Goal: Information Seeking & Learning: Learn about a topic

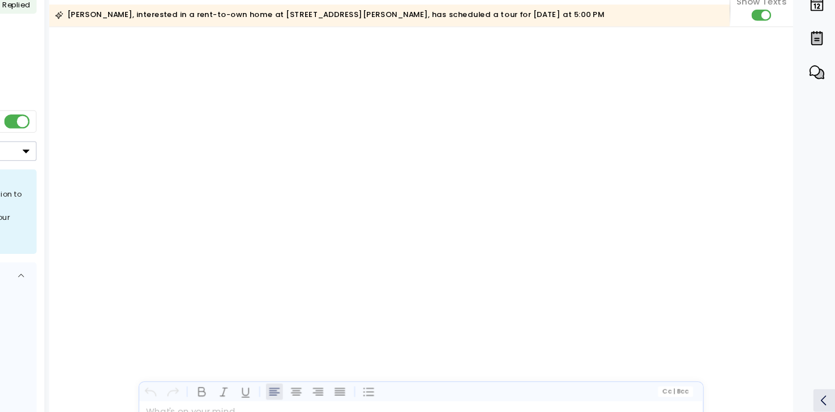
scroll to position [4621, 0]
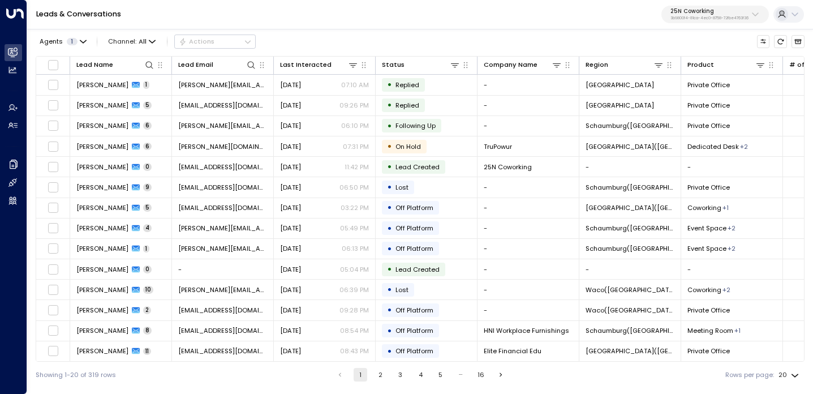
click at [700, 16] on p "3b9800f4-81ca-4ec0-8758-72fbe4763f36" at bounding box center [710, 18] width 78 height 5
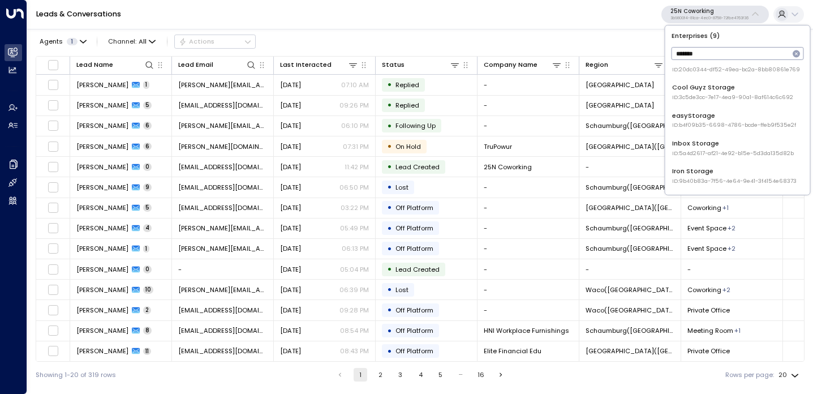
scroll to position [55, 0]
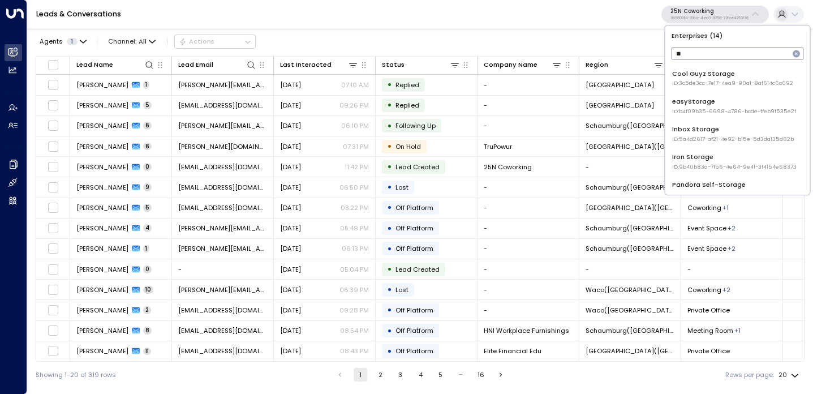
type input "*"
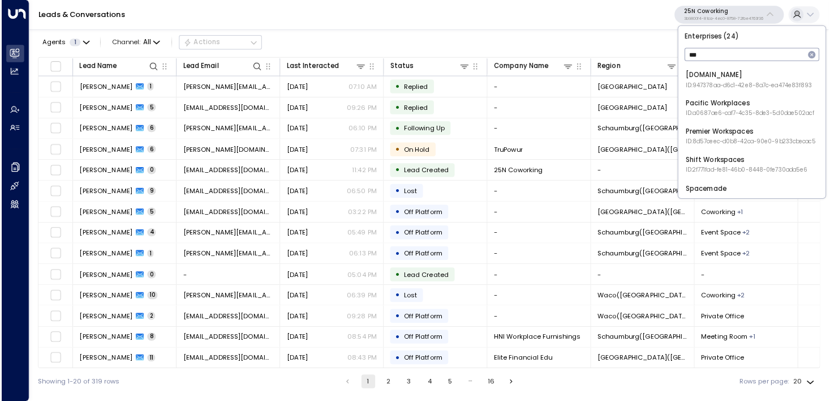
scroll to position [0, 0]
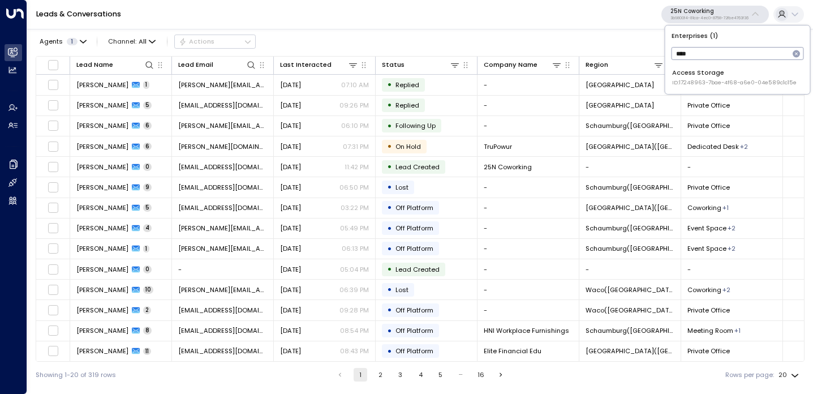
type input "****"
click at [701, 80] on span "ID: 17248963-7bae-4f68-a6e0-04e589c1c15e" at bounding box center [735, 83] width 125 height 8
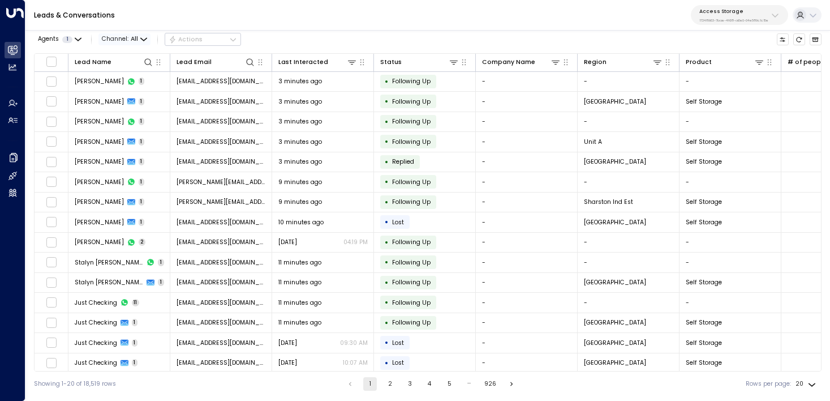
click at [140, 38] on icon "button" at bounding box center [143, 39] width 6 height 2
click at [139, 115] on span "WhatsApp" at bounding box center [127, 112] width 33 height 9
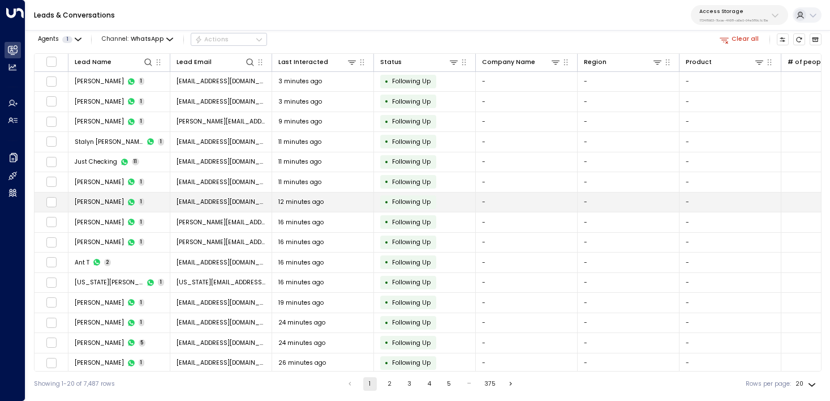
scroll to position [105, 0]
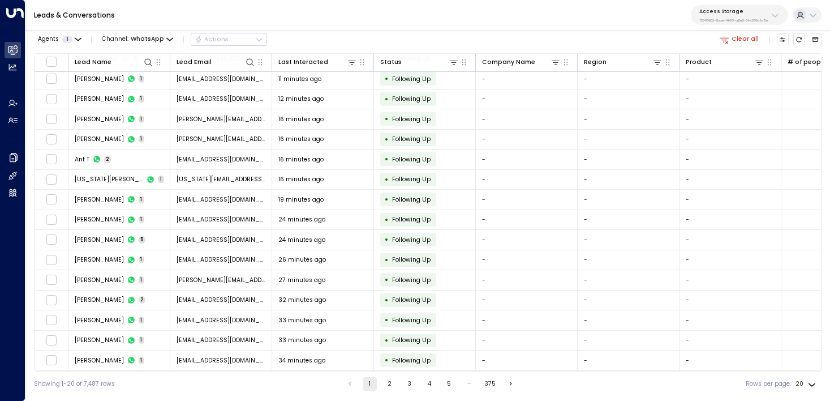
click at [813, 41] on div "Agents 1 Channel: WhatsApp Actions Clear all Lead Name Lead Email Last Interact…" at bounding box center [427, 210] width 805 height 371
click at [813, 41] on icon "Archived Leads" at bounding box center [815, 39] width 7 height 7
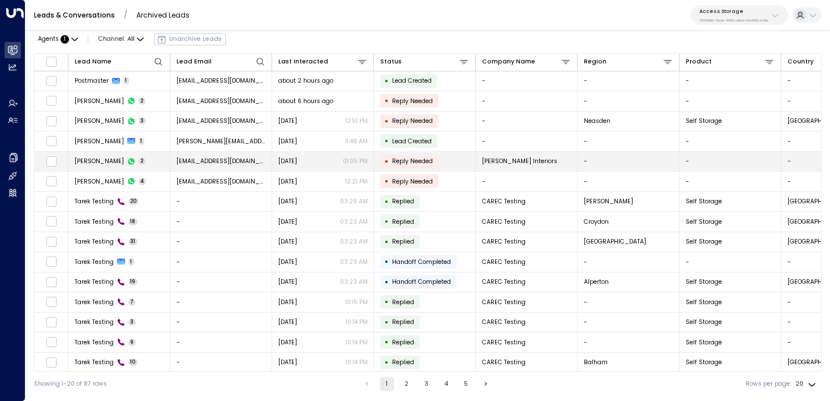
scroll to position [105, 0]
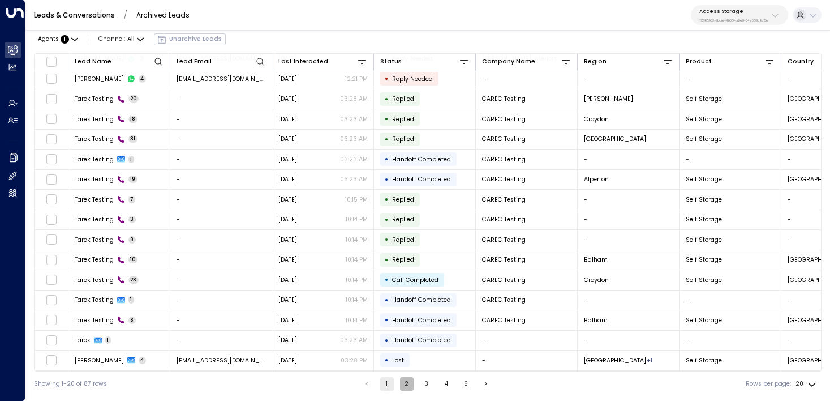
click at [403, 382] on button "2" at bounding box center [407, 384] width 14 height 14
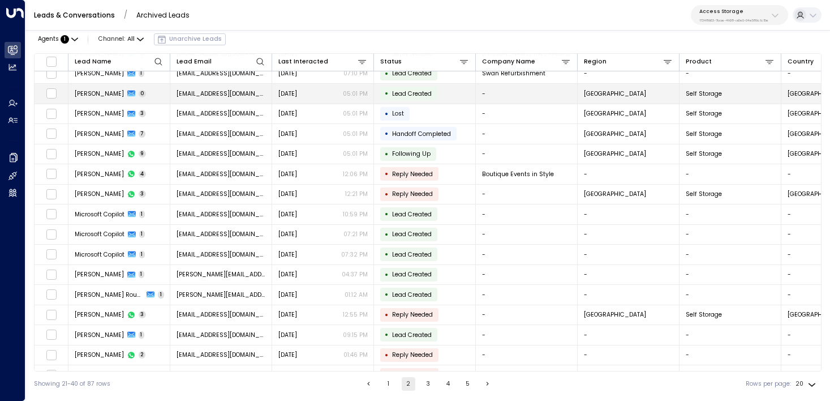
scroll to position [105, 0]
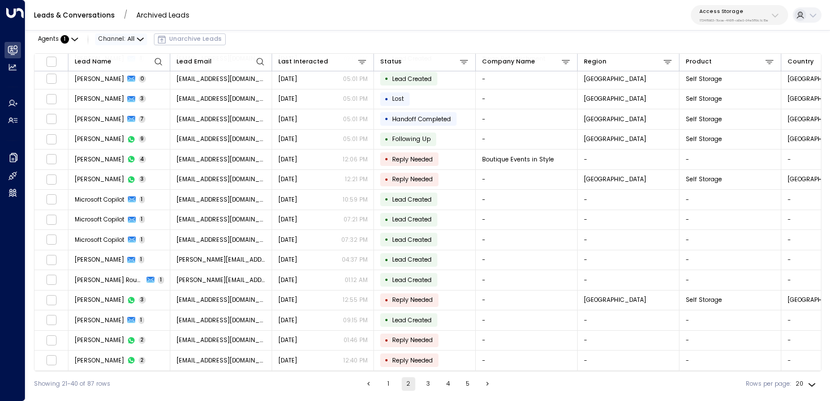
click at [139, 40] on icon "button" at bounding box center [140, 39] width 6 height 2
click at [136, 111] on div "All SMS Email WhatsApp Voice Web Chat" at bounding box center [415, 200] width 830 height 401
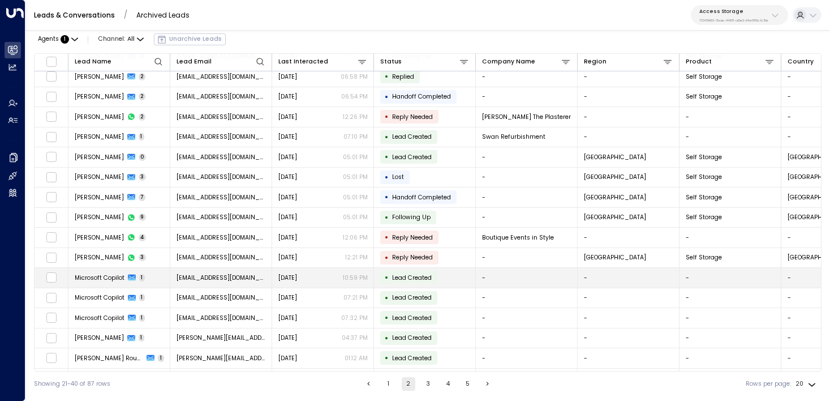
scroll to position [0, 0]
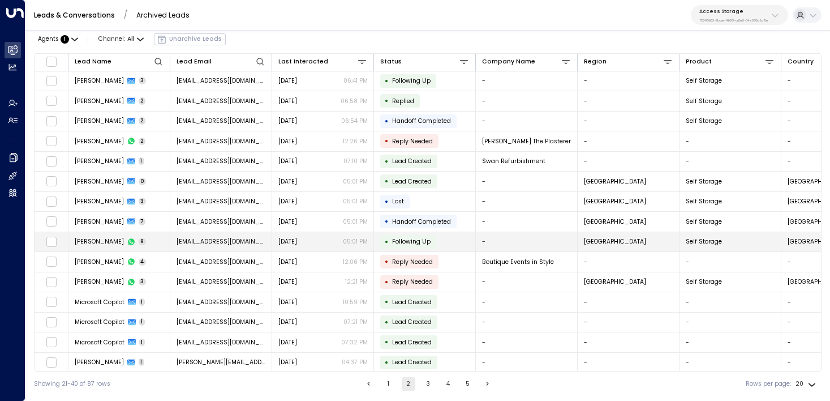
click at [223, 239] on span "joycekjames@gmail.com" at bounding box center [221, 241] width 89 height 8
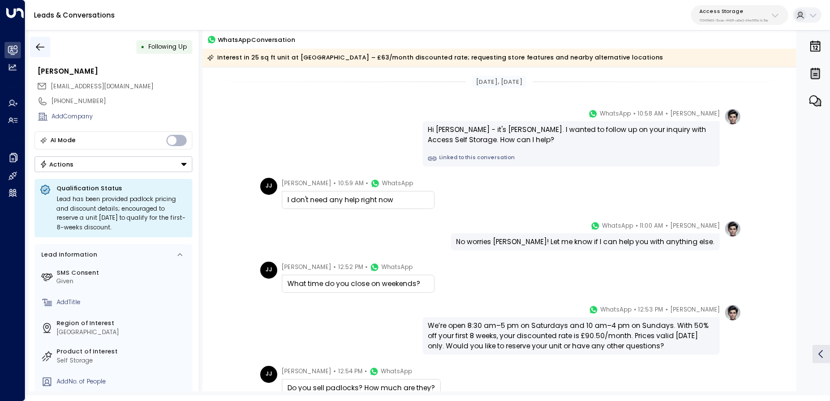
click at [38, 48] on icon "button" at bounding box center [40, 46] width 11 height 11
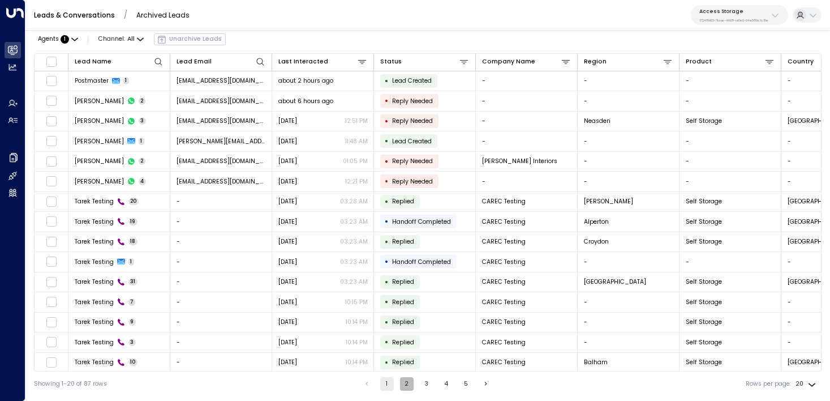
click at [406, 380] on button "2" at bounding box center [407, 384] width 14 height 14
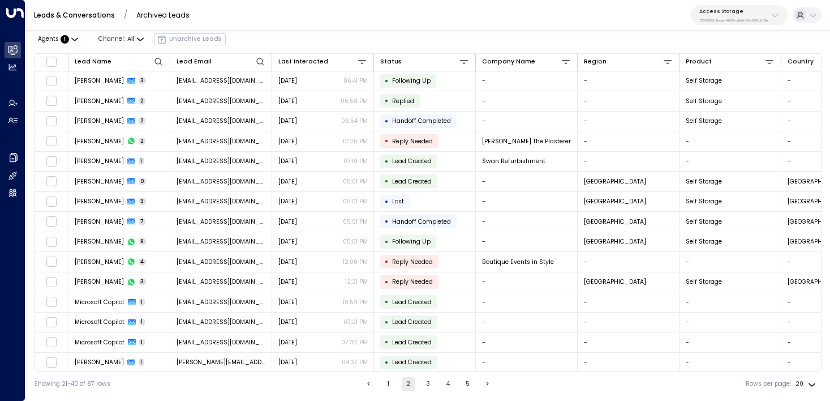
click at [425, 383] on button "3" at bounding box center [429, 384] width 14 height 14
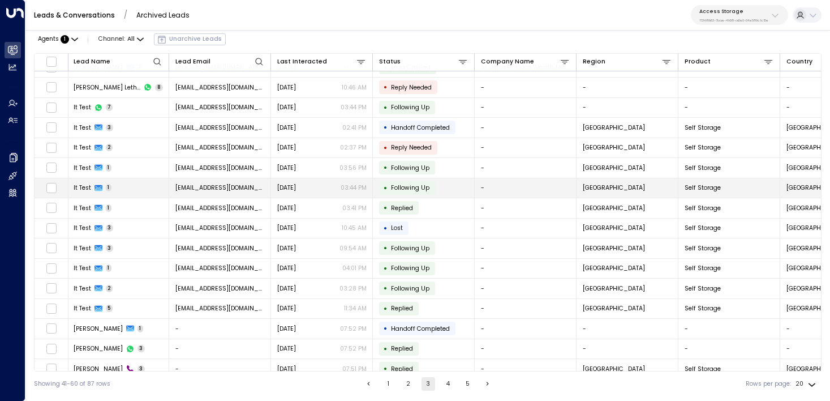
scroll to position [14, 3]
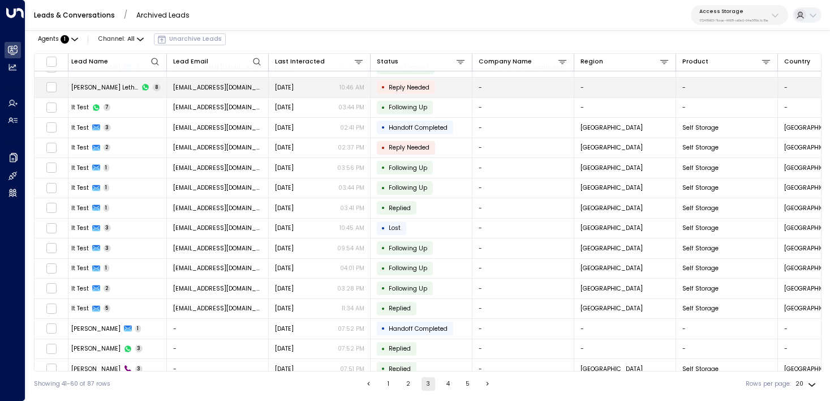
click at [211, 84] on span "claudialethang@gmail.com" at bounding box center [217, 87] width 89 height 8
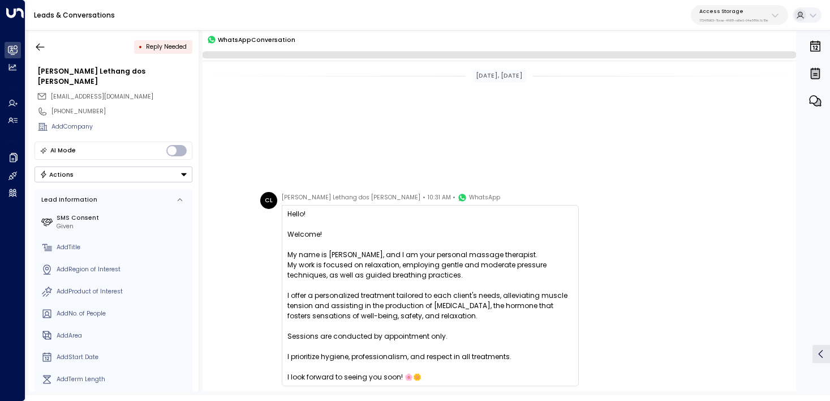
scroll to position [345, 0]
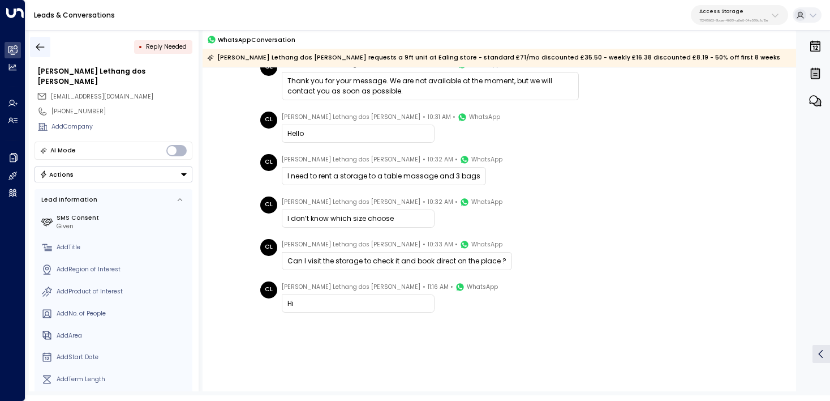
click at [37, 49] on icon "button" at bounding box center [40, 46] width 11 height 11
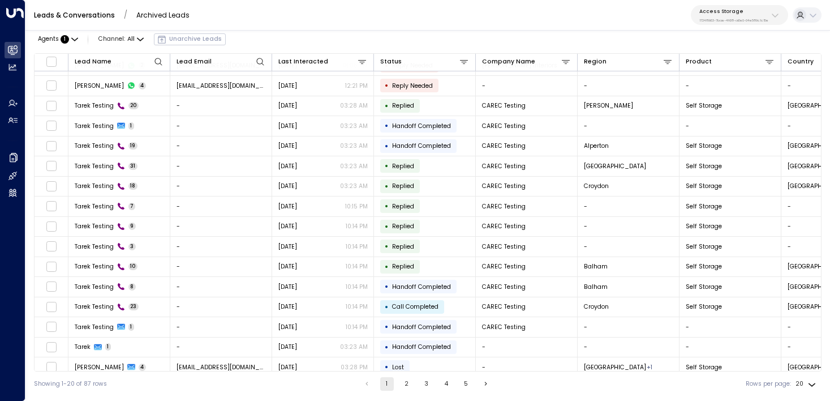
scroll to position [105, 0]
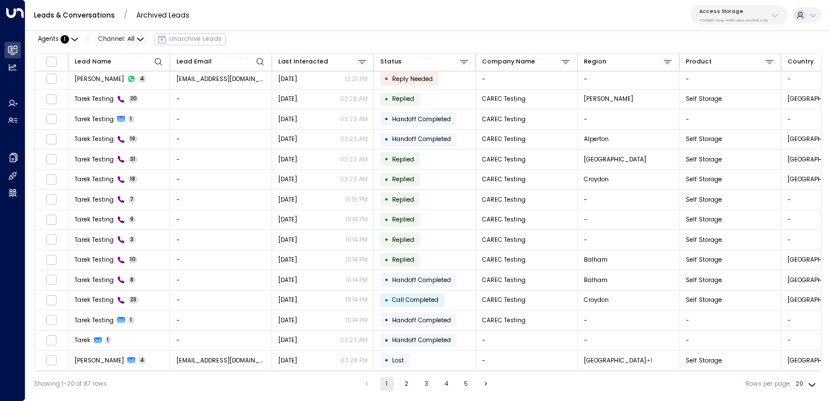
click at [137, 37] on icon "button" at bounding box center [140, 39] width 7 height 7
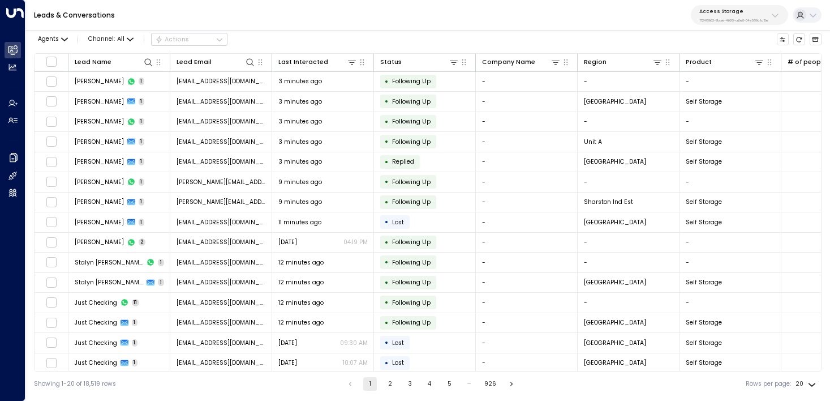
click at [730, 14] on p "Access Storage" at bounding box center [734, 11] width 69 height 7
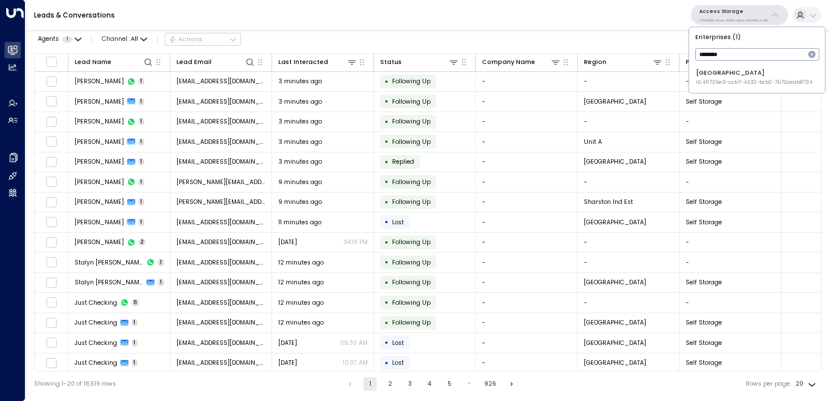
type input "********"
click at [730, 72] on div "Space Station ID: 4f1736e9-ccb7-4332-bcb2-7b72aeab8734" at bounding box center [754, 77] width 117 height 18
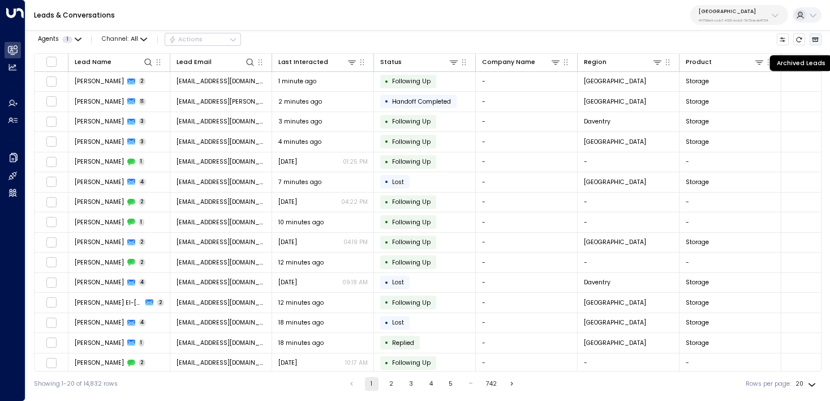
click at [814, 38] on icon "Archived Leads" at bounding box center [815, 39] width 7 height 7
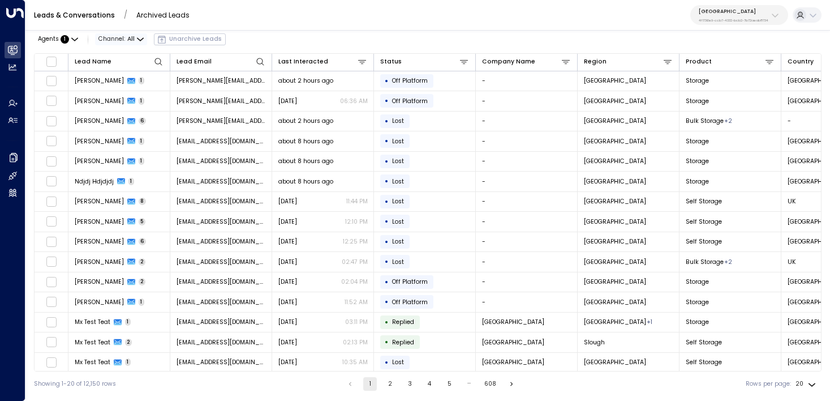
click at [143, 37] on span "Channel: All" at bounding box center [121, 39] width 52 height 12
click at [281, 24] on div at bounding box center [415, 200] width 830 height 401
click at [256, 61] on icon at bounding box center [260, 61] width 9 height 9
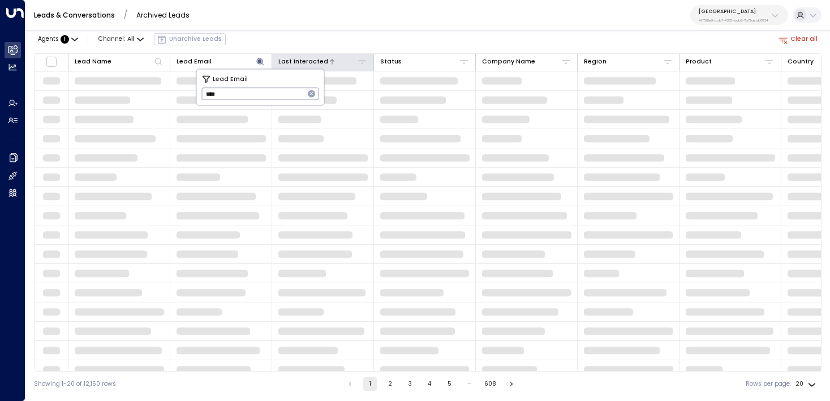
type input "****"
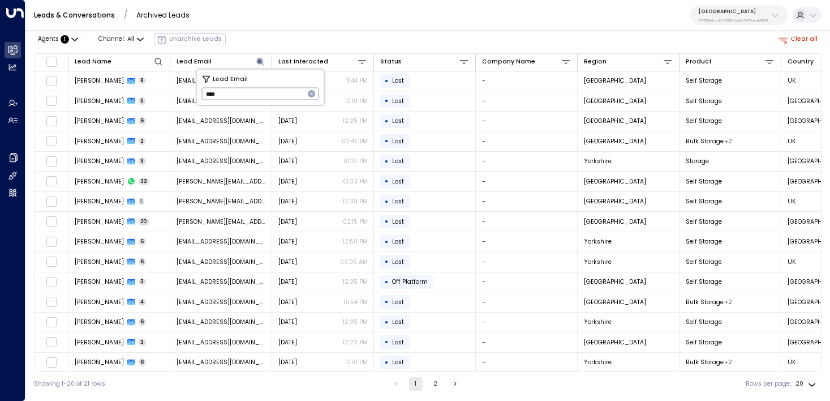
click at [257, 40] on div "Agents : 1 Channel: All Unarchive Leads Clear all" at bounding box center [428, 39] width 788 height 19
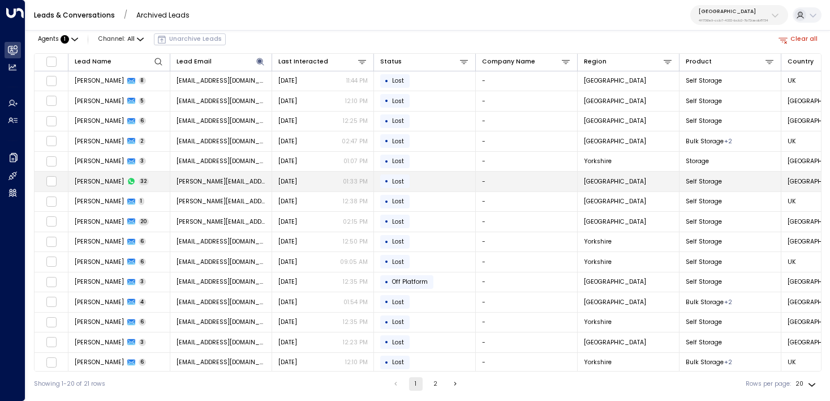
click at [112, 181] on div "Dale Fellows 32" at bounding box center [112, 181] width 75 height 8
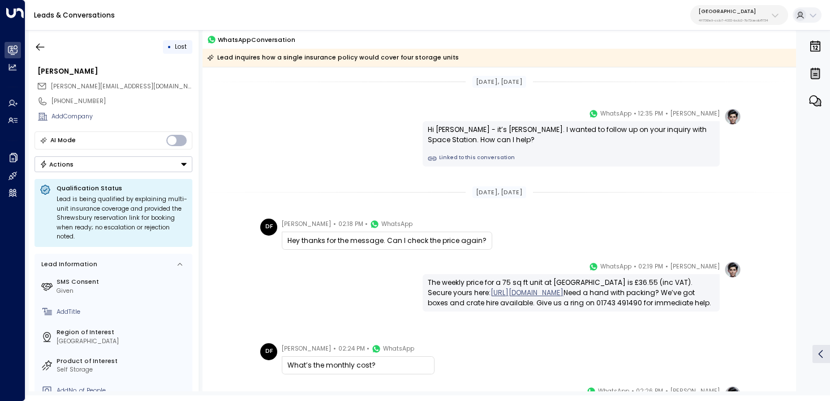
click at [465, 160] on link "Linked to this conversation" at bounding box center [571, 158] width 287 height 9
click at [731, 19] on p "4f1736e9-ccb7-4332-bcb2-7b72aeab8734" at bounding box center [734, 20] width 70 height 5
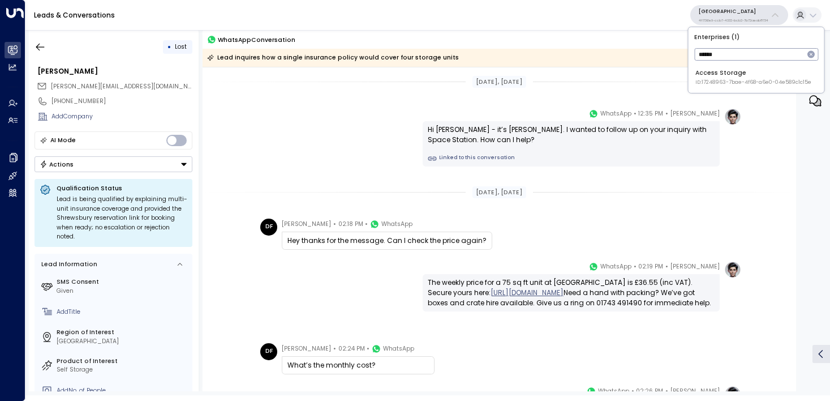
type input "******"
click at [730, 82] on span "ID: 17248963-7bae-4f68-a6e0-04e589c1c15e" at bounding box center [754, 83] width 116 height 8
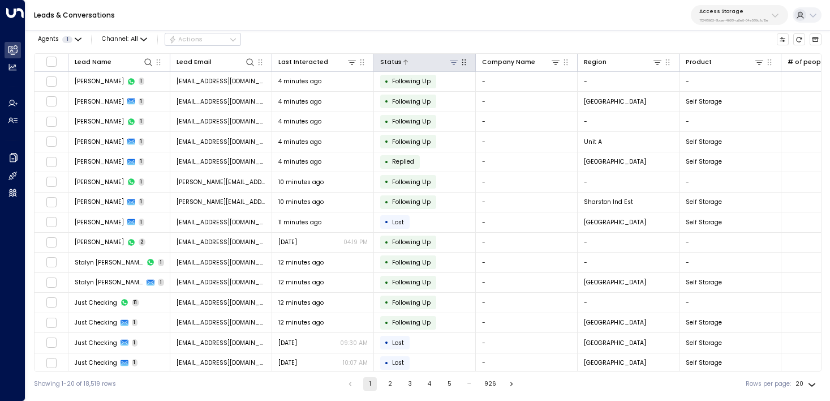
click at [449, 64] on icon at bounding box center [453, 62] width 9 height 9
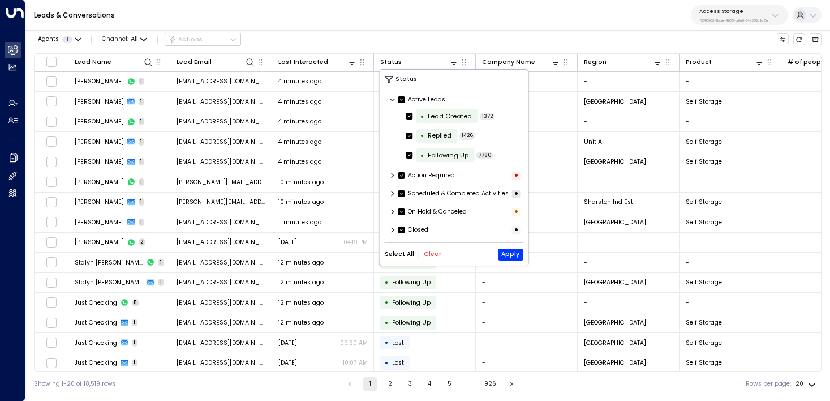
click at [392, 196] on icon at bounding box center [393, 193] width 3 height 5
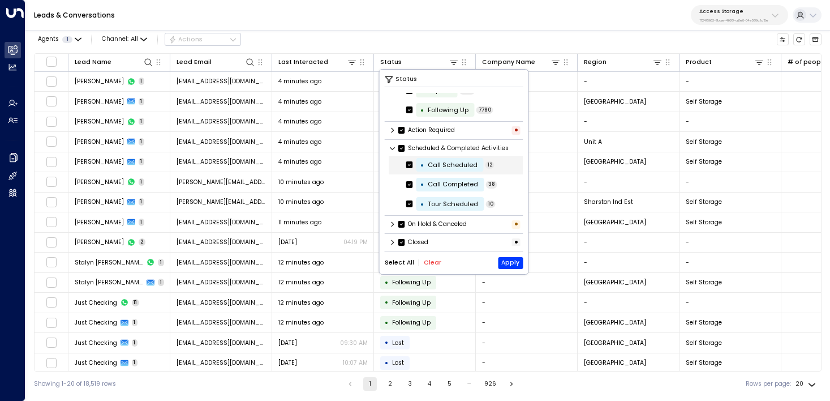
scroll to position [49, 0]
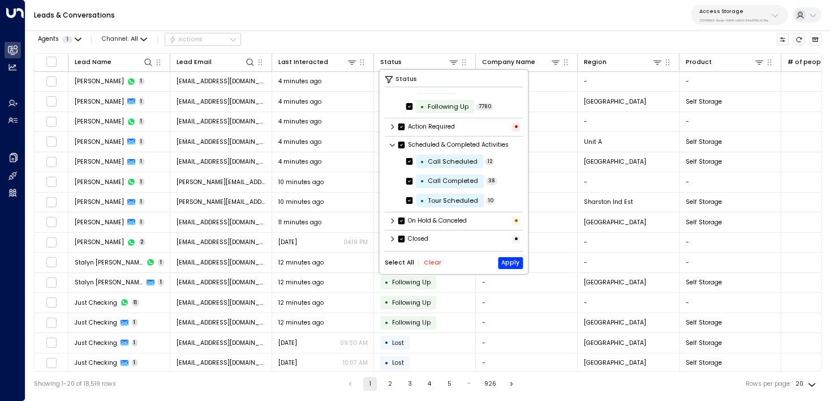
click at [426, 263] on button "Clear" at bounding box center [433, 262] width 18 height 7
click at [406, 198] on div "• Tour Scheduled 10" at bounding box center [456, 200] width 134 height 19
click at [511, 260] on button "Apply" at bounding box center [510, 263] width 25 height 12
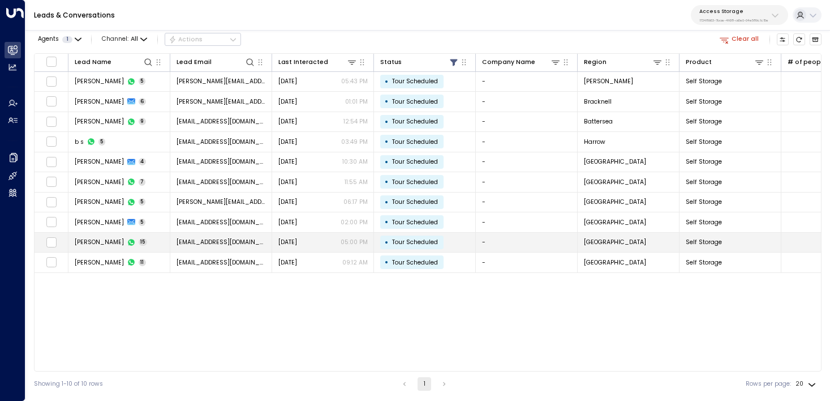
click at [209, 242] on span "ro_ro929@hotmail.com" at bounding box center [221, 242] width 89 height 8
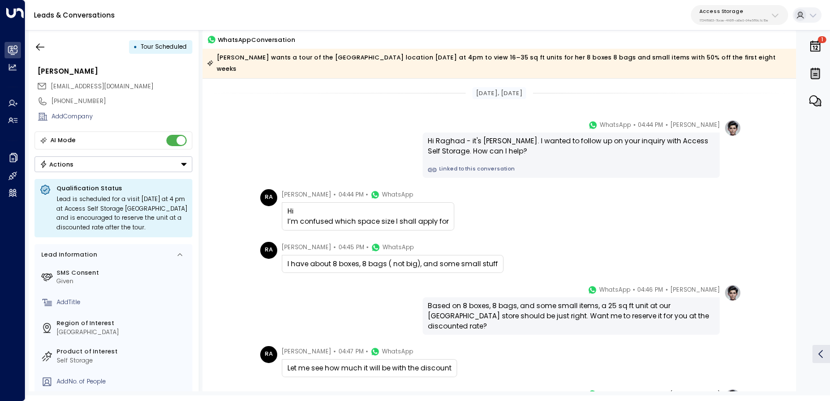
click at [473, 165] on link "Linked to this conversation" at bounding box center [571, 169] width 287 height 9
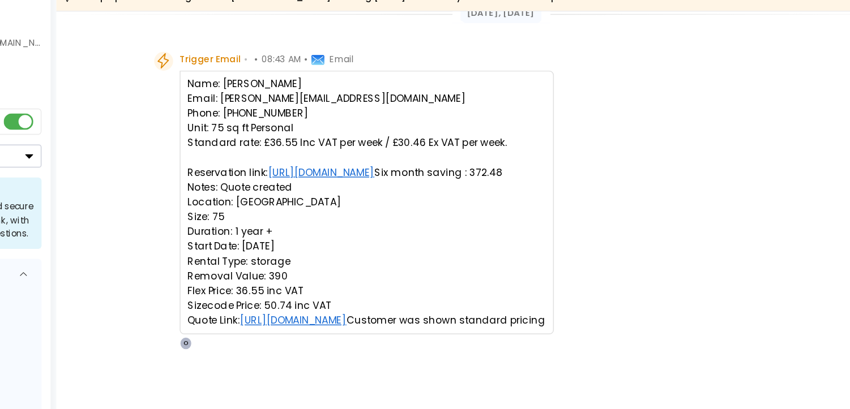
scroll to position [19, 0]
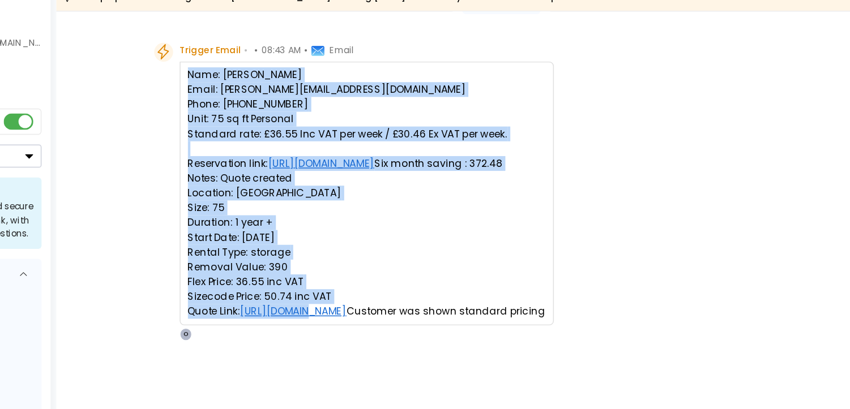
drag, startPoint x: 290, startPoint y: 108, endPoint x: 372, endPoint y: 282, distance: 192.0
click at [372, 281] on div "Name: Mr Dale Fellows Email: Dale.fellows@outlook.com Phone: 07516046874 Unit: …" at bounding box center [417, 190] width 258 height 182
click at [426, 258] on pre "Name: Mr Dale Fellows Email: Dale.fellows@outlook.com Phone: 07516046874 Unit: …" at bounding box center [416, 189] width 246 height 173
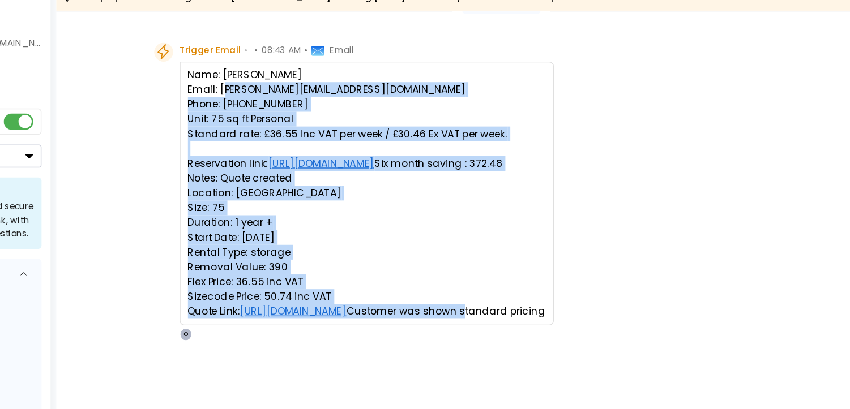
drag, startPoint x: 312, startPoint y: 120, endPoint x: 368, endPoint y: 292, distance: 181.0
click at [368, 276] on pre "Name: Mr Dale Fellows Email: Dale.fellows@outlook.com Phone: 07516046874 Unit: …" at bounding box center [416, 189] width 246 height 173
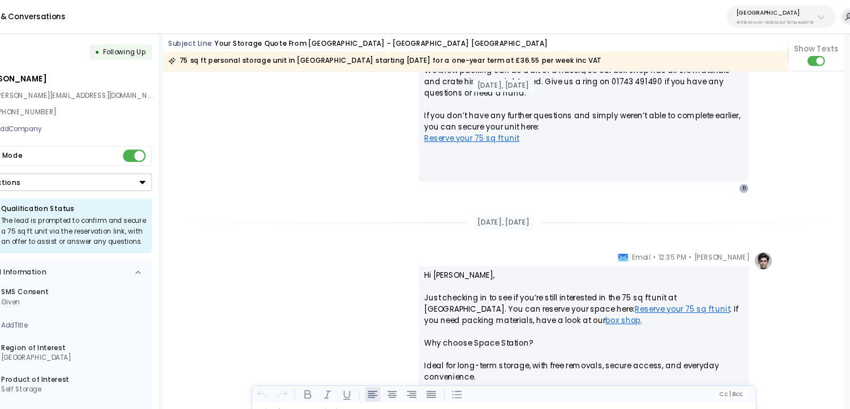
scroll to position [0, 0]
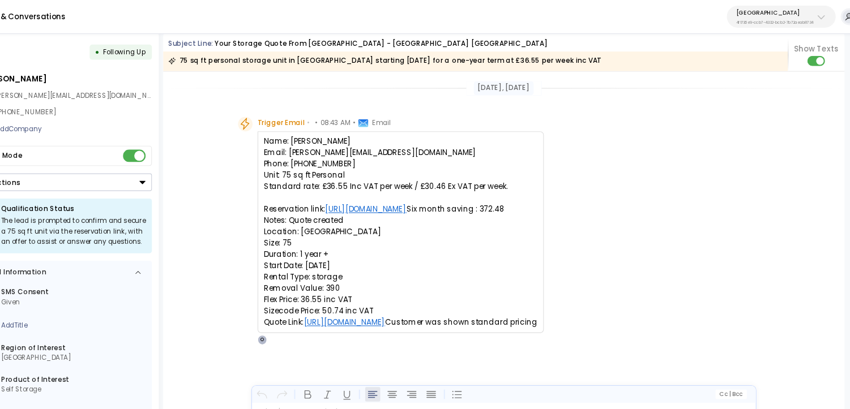
drag, startPoint x: 303, startPoint y: 146, endPoint x: 401, endPoint y: 333, distance: 210.9
click at [401, 300] on div "Name: Mr Dale Fellows Email: Dale.fellows@outlook.com Phone: 07516046874 Unit: …" at bounding box center [417, 209] width 258 height 182
click at [413, 272] on pre "Name: Mr Dale Fellows Email: Dale.fellows@outlook.com Phone: 07516046874 Unit: …" at bounding box center [416, 208] width 246 height 173
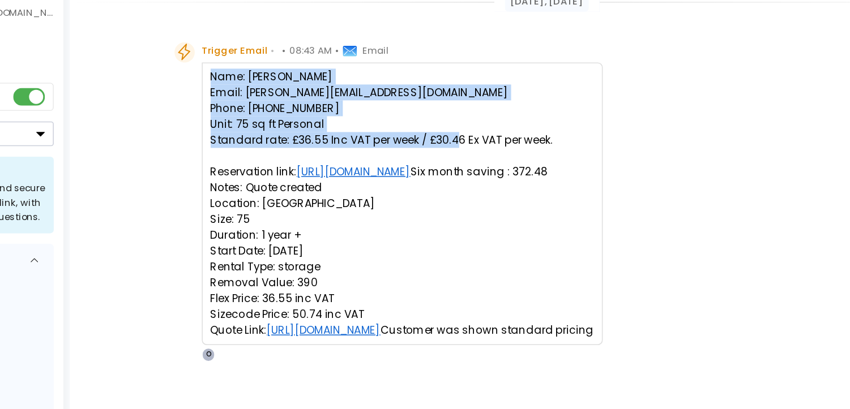
drag, startPoint x: 292, startPoint y: 126, endPoint x: 523, endPoint y: 167, distance: 234.6
click at [523, 167] on pre "Name: Mr Dale Fellows Email: Dale.fellows@outlook.com Phone: 07516046874 Unit: …" at bounding box center [416, 208] width 246 height 173
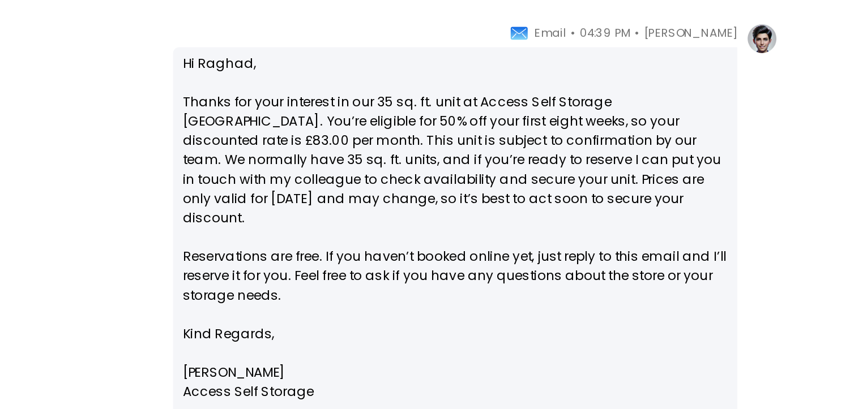
scroll to position [478, 0]
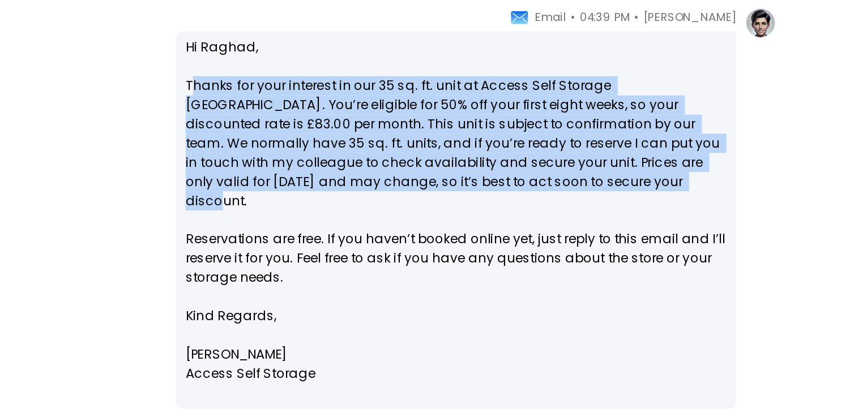
drag, startPoint x: 440, startPoint y: 136, endPoint x: 645, endPoint y: 190, distance: 212.6
click at [645, 190] on p "Hi Raghad, Thanks for your interest in our 35 sq. ft. unit at Access Self Stora…" at bounding box center [581, 180] width 287 height 143
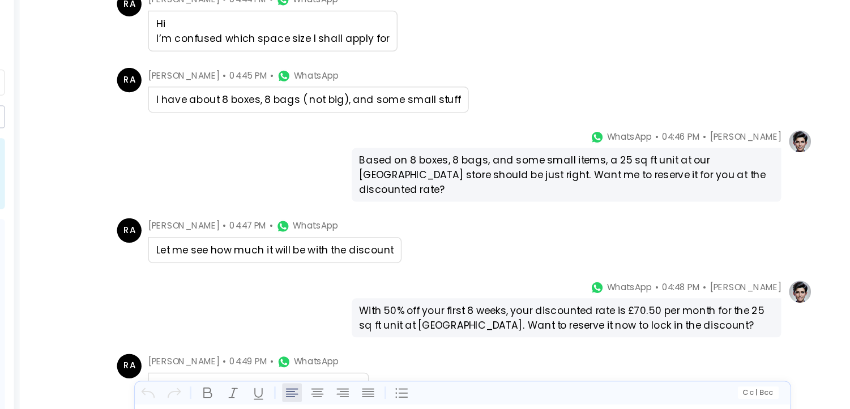
scroll to position [794, 0]
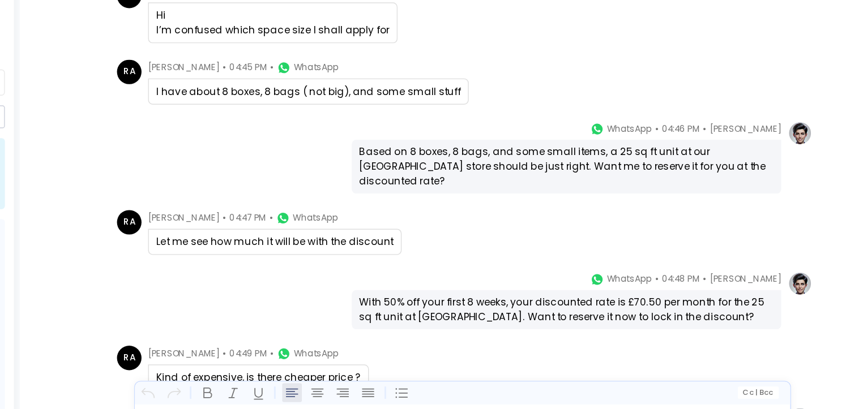
drag, startPoint x: 435, startPoint y: 186, endPoint x: 478, endPoint y: 211, distance: 49.7
click at [478, 211] on div "Based on 8 boxes, 8 bags, and some small items, a 25 sq ft unit at our Birmingh…" at bounding box center [580, 198] width 297 height 37
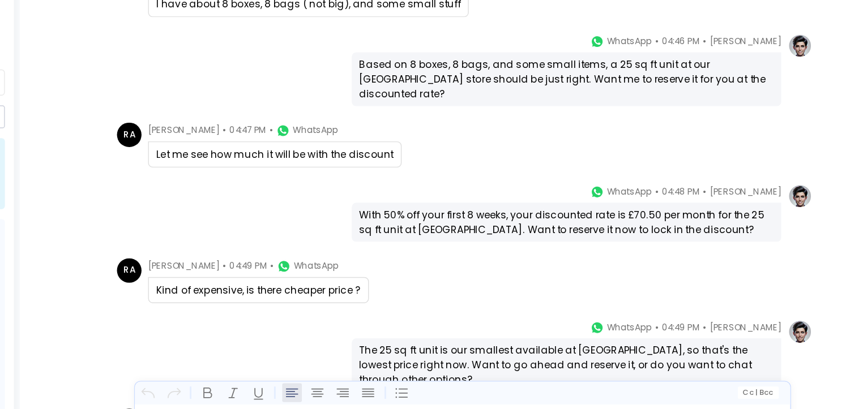
scroll to position [859, 0]
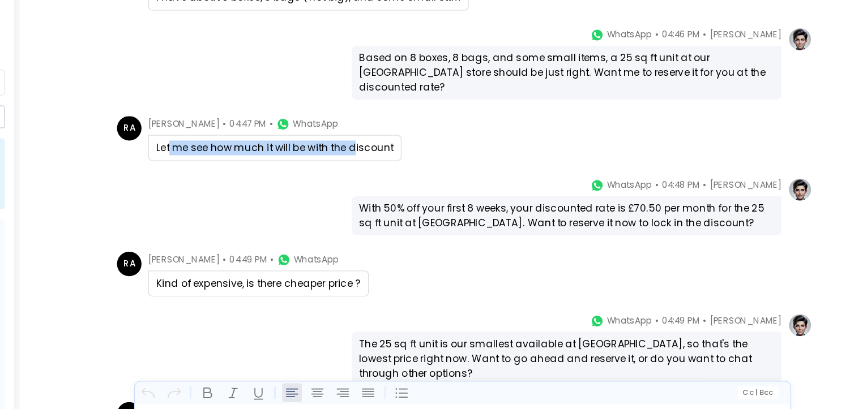
drag, startPoint x: 305, startPoint y: 182, endPoint x: 433, endPoint y: 185, distance: 128.5
click at [433, 185] on div "Let me see how much it will be with the discount" at bounding box center [379, 186] width 164 height 10
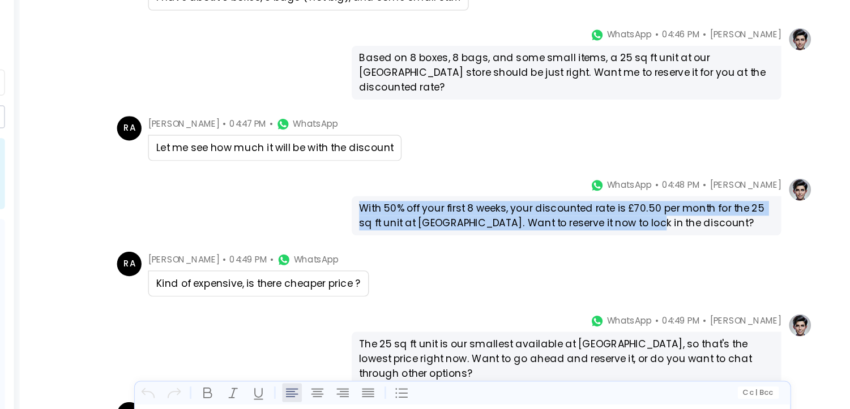
drag, startPoint x: 434, startPoint y: 227, endPoint x: 640, endPoint y: 238, distance: 206.3
click at [640, 238] on div "With 50% off your first 8 weeks, your discounted rate is £70.50 per month for t…" at bounding box center [580, 232] width 297 height 27
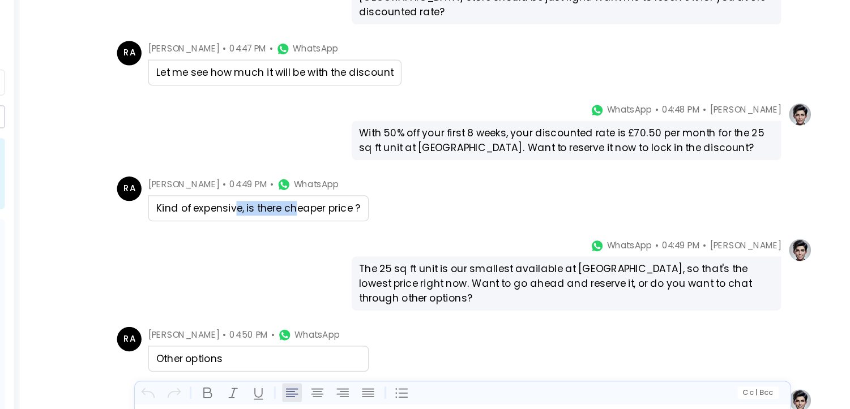
drag, startPoint x: 353, startPoint y: 226, endPoint x: 396, endPoint y: 227, distance: 43.6
click at [396, 227] on div "Kind of expensive, is there cheaper price ?" at bounding box center [368, 227] width 142 height 10
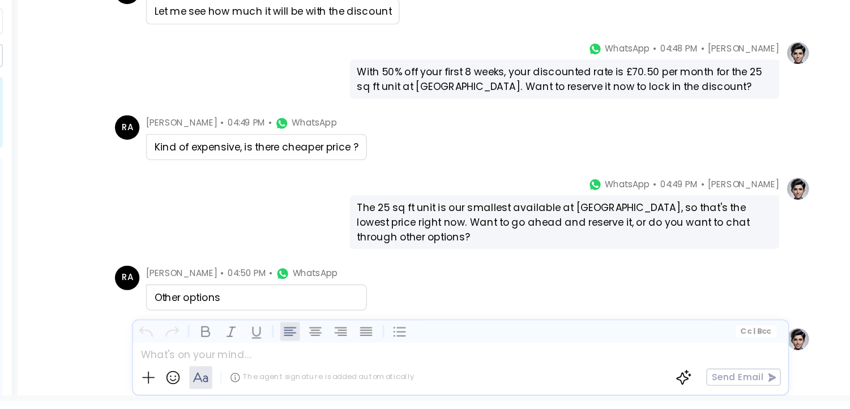
click at [456, 277] on div "The 25 sq ft unit is our smallest available at Birmingham Central, so that's th…" at bounding box center [581, 279] width 287 height 31
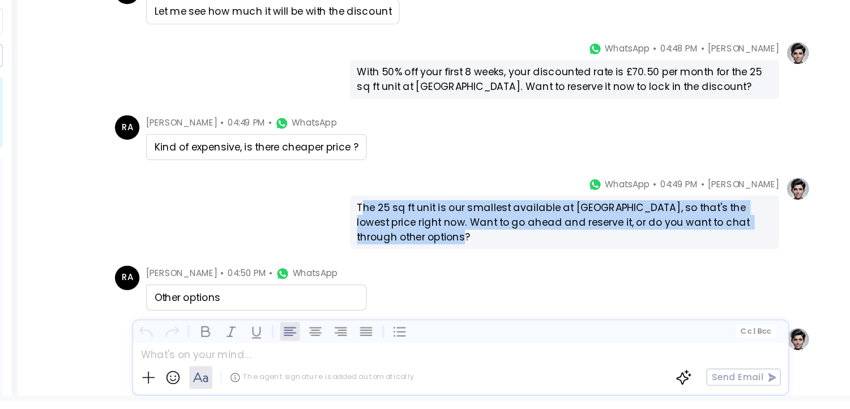
drag, startPoint x: 447, startPoint y: 275, endPoint x: 478, endPoint y: 289, distance: 34.2
click at [478, 289] on div "The 25 sq ft unit is our smallest available at Birmingham Central, so that's th…" at bounding box center [581, 279] width 287 height 31
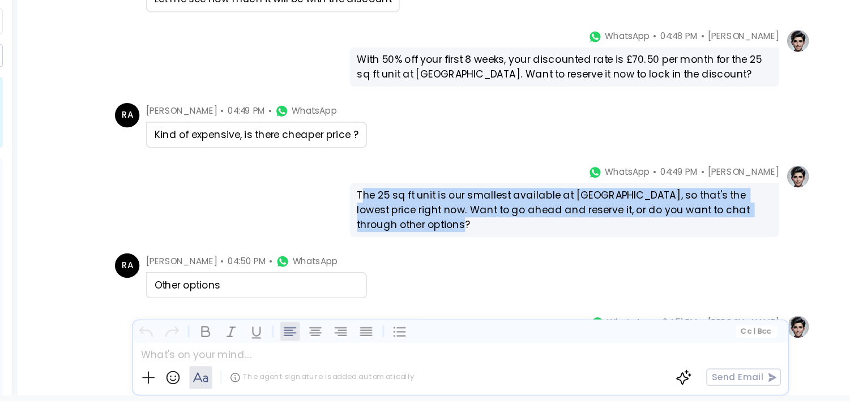
scroll to position [921, 0]
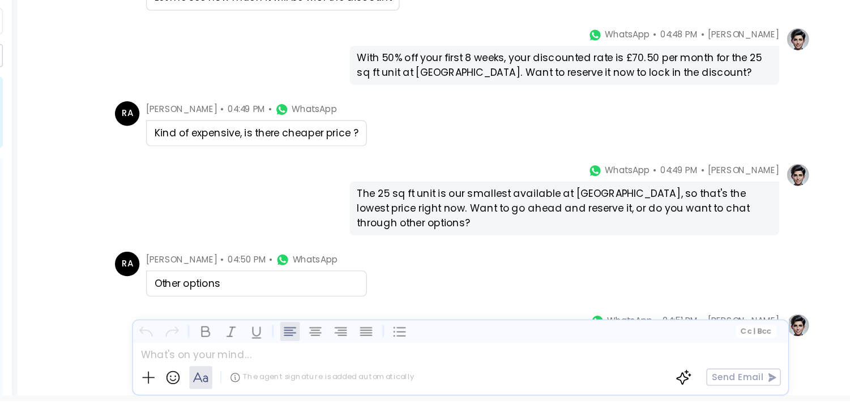
click at [508, 303] on div "RA Raghad Alkhudhayr • 04:50 PM • WhatsApp Other options" at bounding box center [510, 315] width 481 height 31
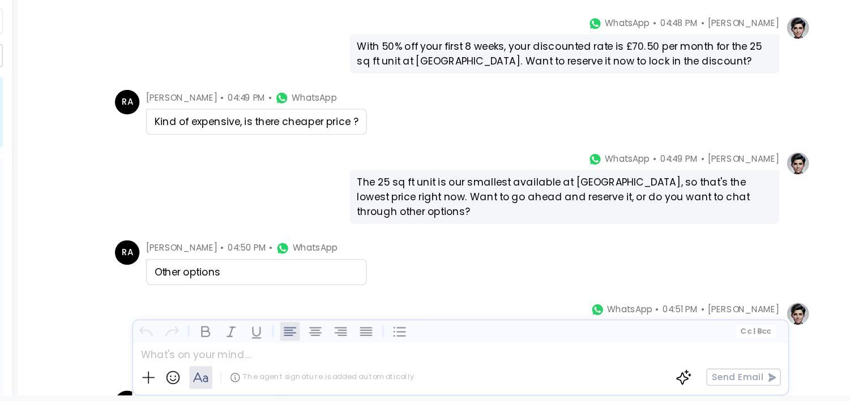
scroll to position [933, 0]
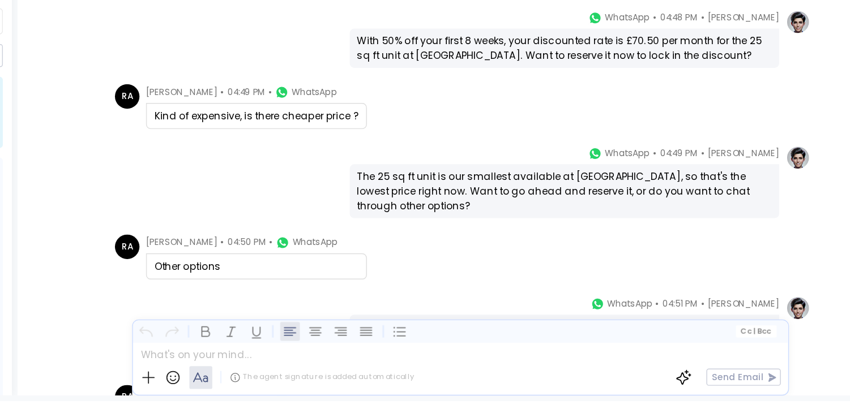
drag, startPoint x: 610, startPoint y: 257, endPoint x: 609, endPoint y: 266, distance: 9.1
click at [609, 266] on div "The 25 sq ft unit is our smallest available at Birmingham Central, so that's th…" at bounding box center [581, 258] width 287 height 31
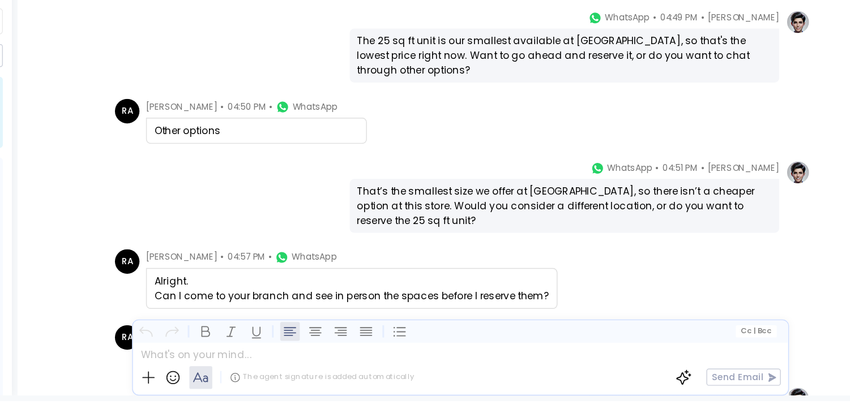
scroll to position [1042, 0]
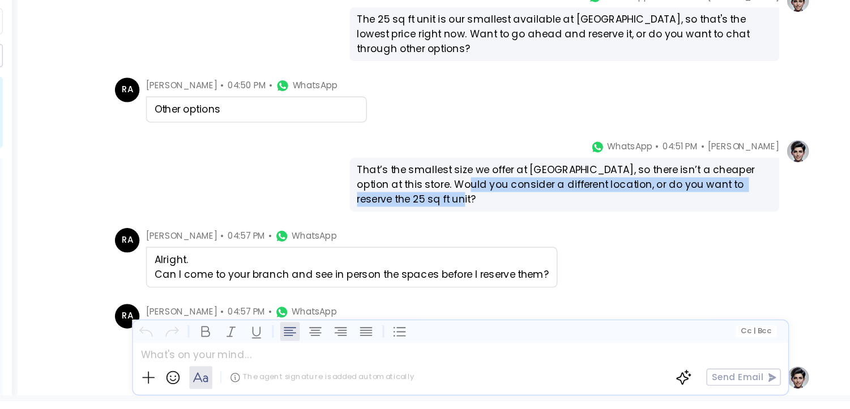
click at [507, 259] on div "That’s the smallest size we offer at Birmingham Central, so there isn’t a cheap…" at bounding box center [581, 253] width 287 height 31
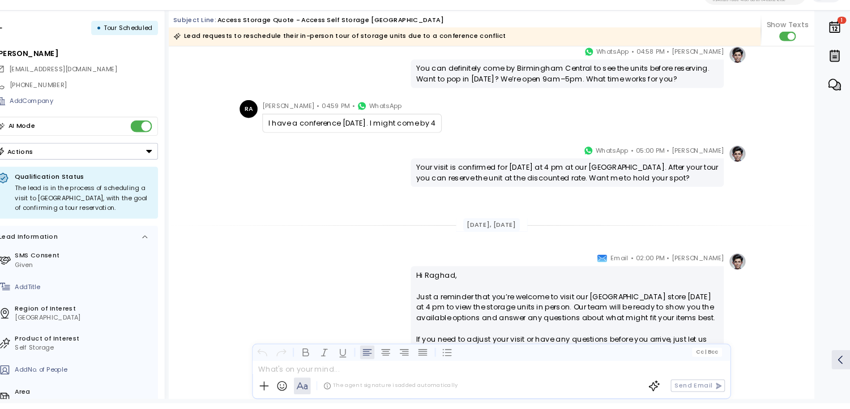
scroll to position [1351, 0]
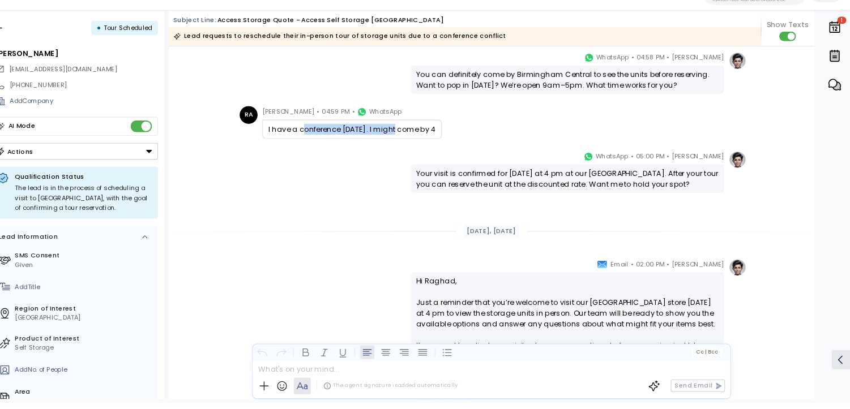
drag, startPoint x: 331, startPoint y: 144, endPoint x: 416, endPoint y: 144, distance: 85.5
click at [416, 144] on div "I have a conference tomorrow. I might come by 4" at bounding box center [376, 143] width 159 height 10
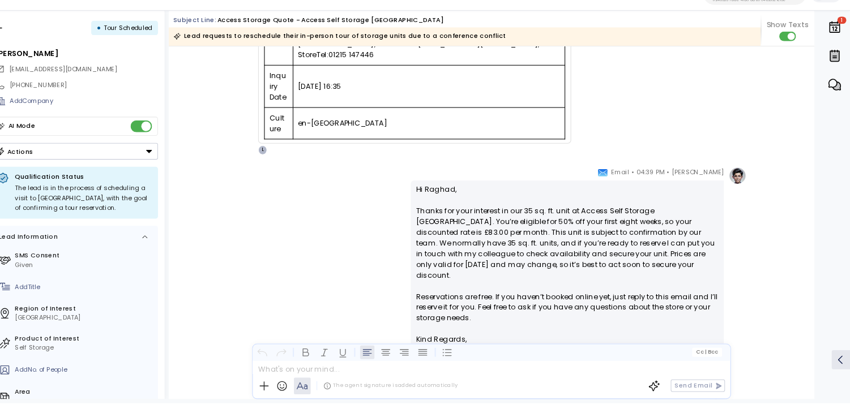
scroll to position [432, 0]
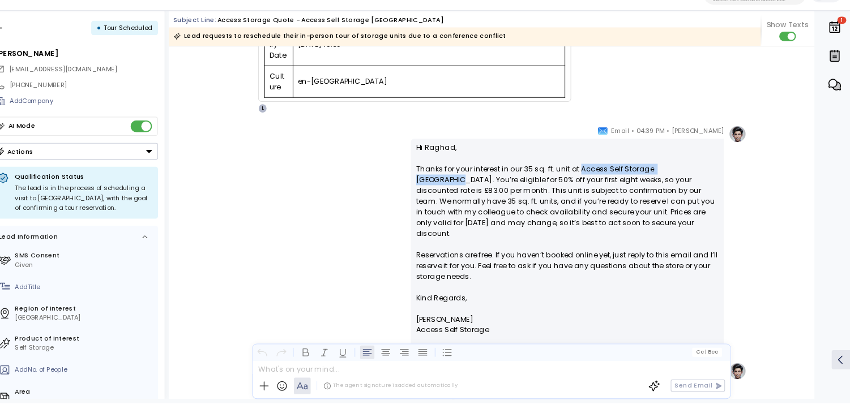
drag, startPoint x: 593, startPoint y: 182, endPoint x: 712, endPoint y: 181, distance: 119.5
click at [712, 181] on p "Hi Raghad, Thanks for your interest in our 35 sq. ft. unit at Access Self Stora…" at bounding box center [581, 227] width 287 height 143
copy p "Access Self Storage Birmingham"
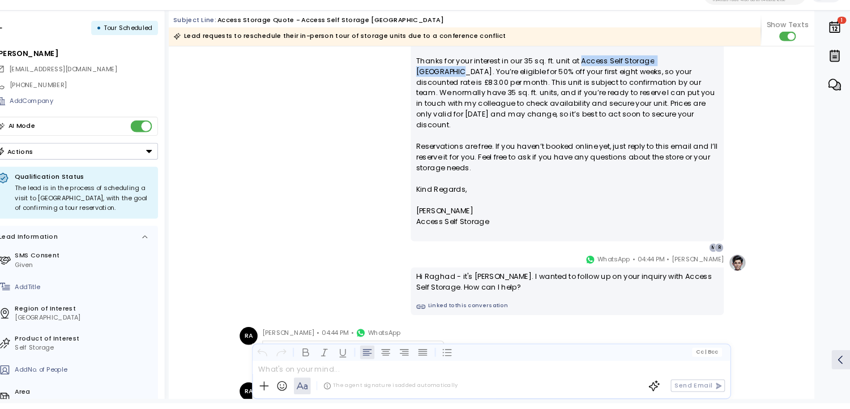
scroll to position [494, 0]
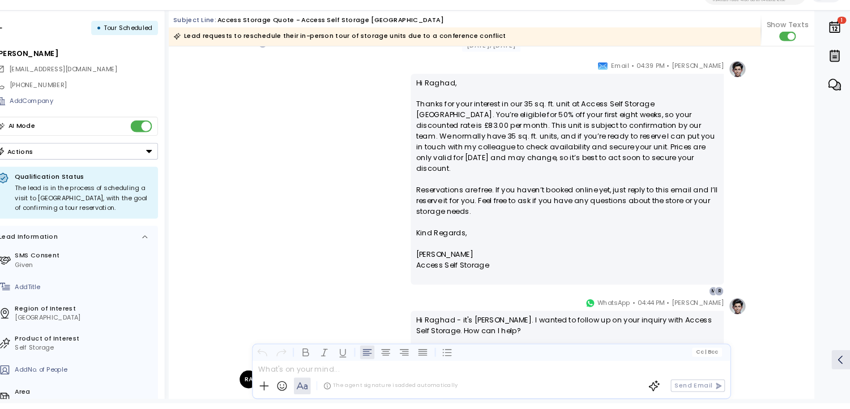
click at [596, 144] on p "Hi Raghad, Thanks for your interest in our 35 sq. ft. unit at Access Self Stora…" at bounding box center [581, 165] width 287 height 143
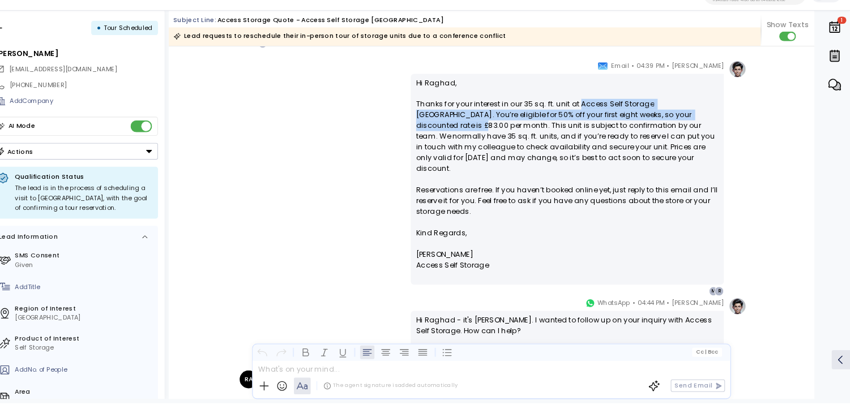
drag, startPoint x: 590, startPoint y: 119, endPoint x: 714, endPoint y: 128, distance: 124.3
click at [714, 128] on p "Hi Raghad, Thanks for your interest in our 35 sq. ft. unit at Access Self Stora…" at bounding box center [581, 165] width 287 height 143
click at [673, 117] on p "Hi Raghad, Thanks for your interest in our 35 sq. ft. unit at Access Self Stora…" at bounding box center [581, 165] width 287 height 143
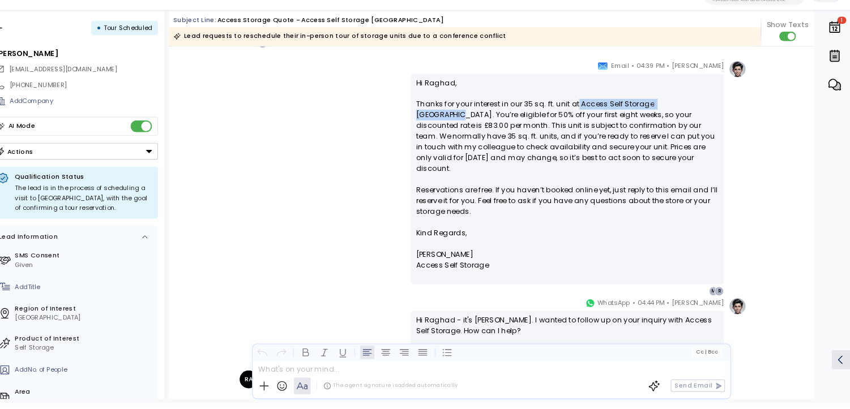
drag, startPoint x: 589, startPoint y: 120, endPoint x: 720, endPoint y: 117, distance: 130.2
click at [720, 117] on p "Hi Raghad, Thanks for your interest in our 35 sq. ft. unit at Access Self Stora…" at bounding box center [581, 165] width 287 height 143
copy p "Access Self Storage Birmingham"
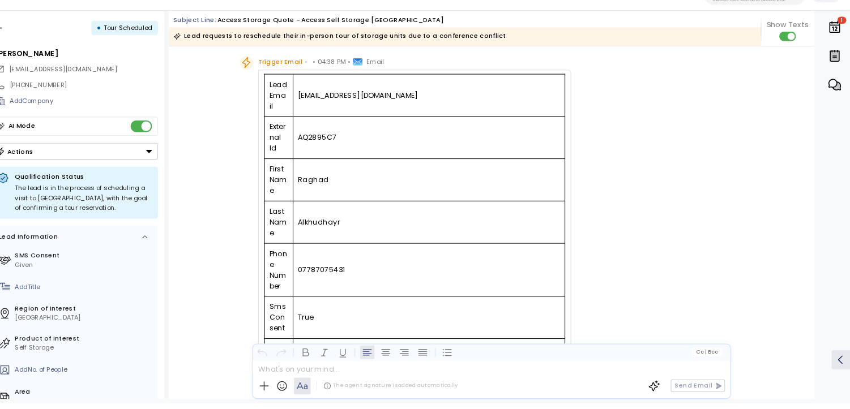
scroll to position [0, 0]
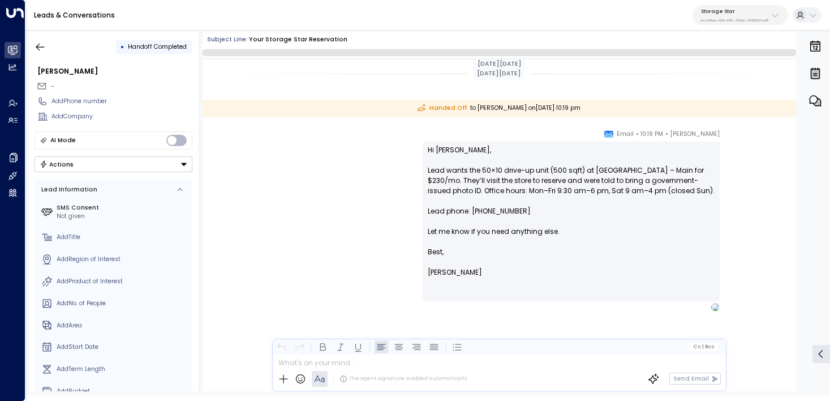
scroll to position [6, 0]
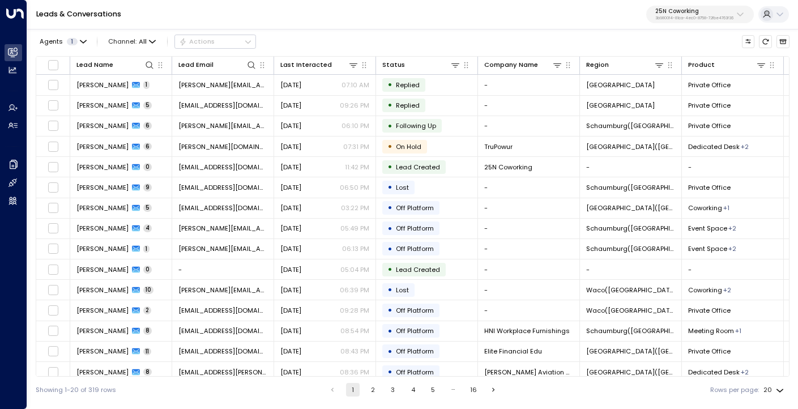
click at [700, 9] on p "25N Coworking" at bounding box center [694, 11] width 78 height 7
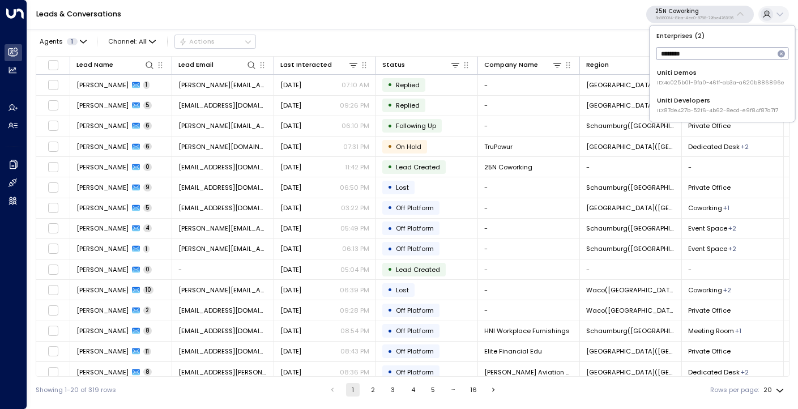
type input "********"
click at [688, 72] on div "Uniti Demos ID: 4c025b01-9fa0-46ff-ab3a-a620b886896e" at bounding box center [720, 77] width 127 height 19
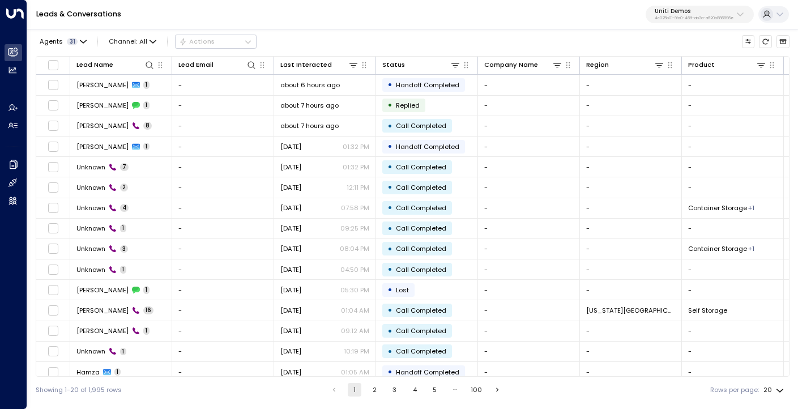
click at [683, 16] on p "4c025b01-9fa0-46ff-ab3a-a620b886896e" at bounding box center [693, 18] width 79 height 5
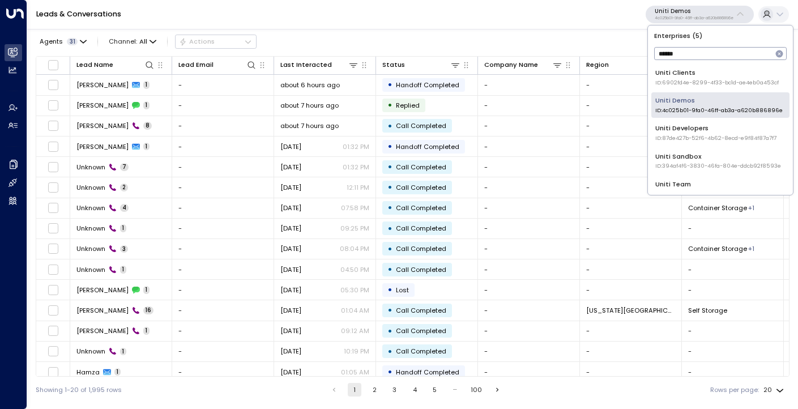
scroll to position [10, 0]
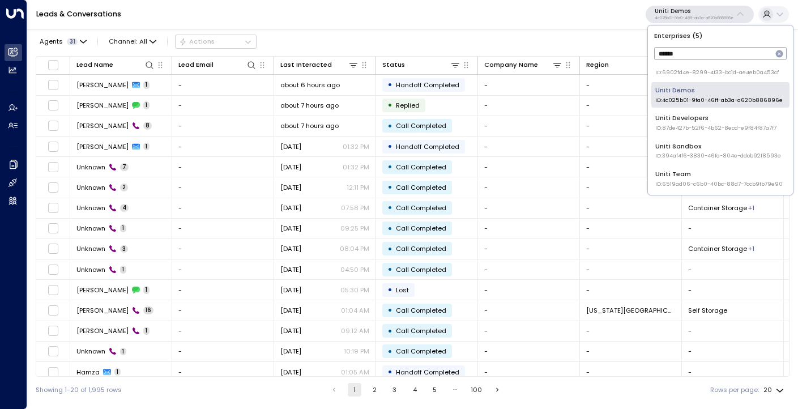
type input "*****"
click at [700, 176] on div "Uniti Team ID: 6519ad06-c6b0-40bc-88d7-7ccb9fb79e90" at bounding box center [718, 178] width 127 height 19
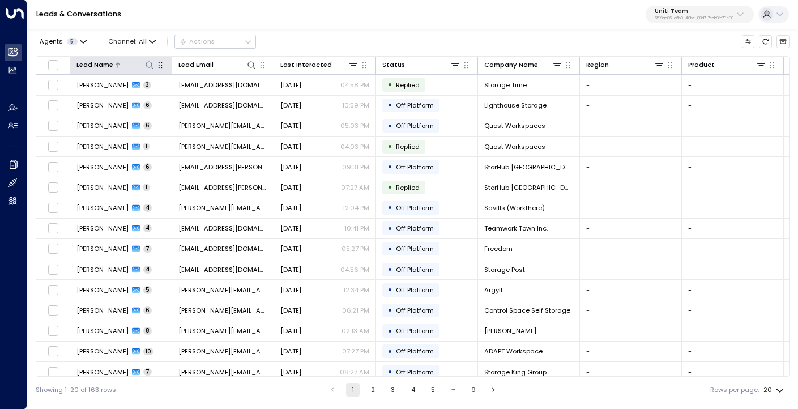
click at [104, 61] on div "Lead Name" at bounding box center [94, 64] width 37 height 11
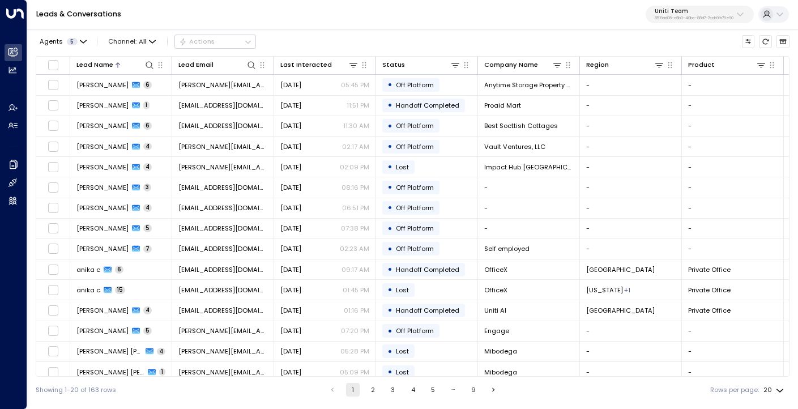
click at [674, 12] on p "Uniti Team" at bounding box center [693, 11] width 79 height 7
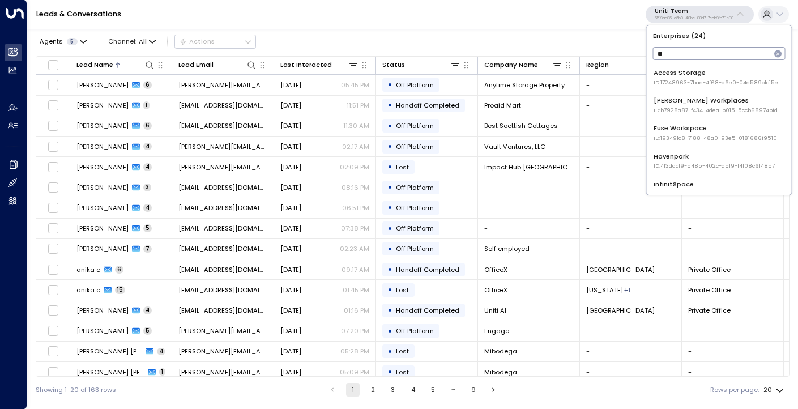
type input "**"
click at [663, 73] on div "Access Storage ID: 17248963-7bae-4f68-a6e0-04e589c1c15e" at bounding box center [715, 77] width 125 height 19
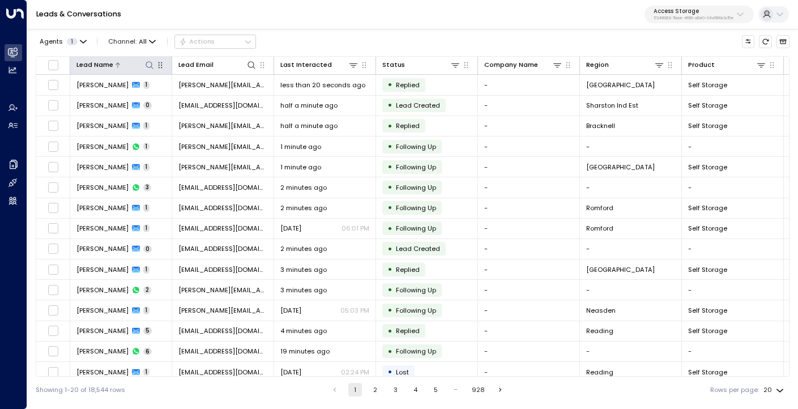
click at [112, 63] on div "Lead Name" at bounding box center [94, 64] width 37 height 11
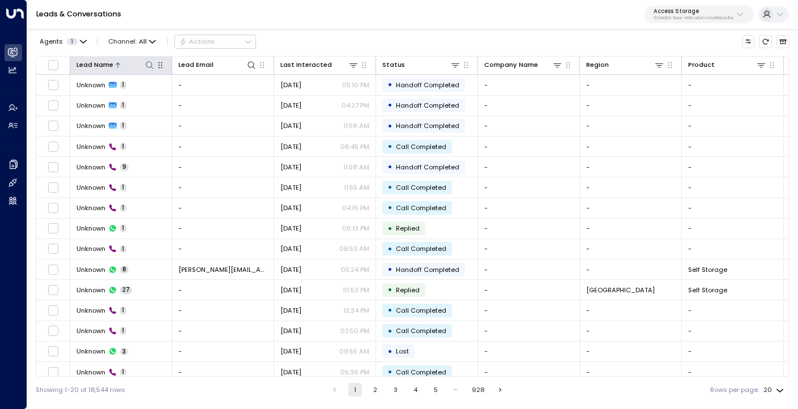
click at [112, 63] on div "Lead Name" at bounding box center [94, 64] width 37 height 11
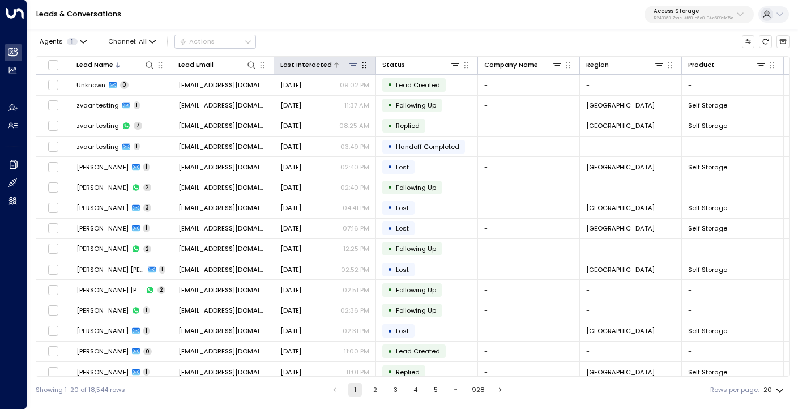
click at [310, 67] on div "Last Interacted" at bounding box center [306, 64] width 52 height 11
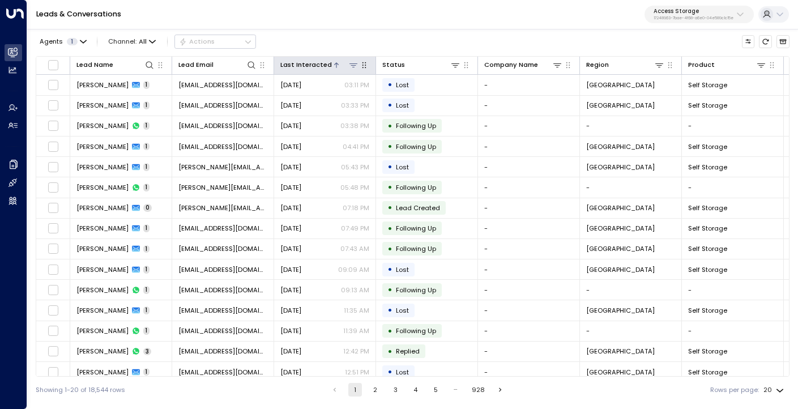
click at [310, 67] on div "Last Interacted" at bounding box center [306, 64] width 52 height 11
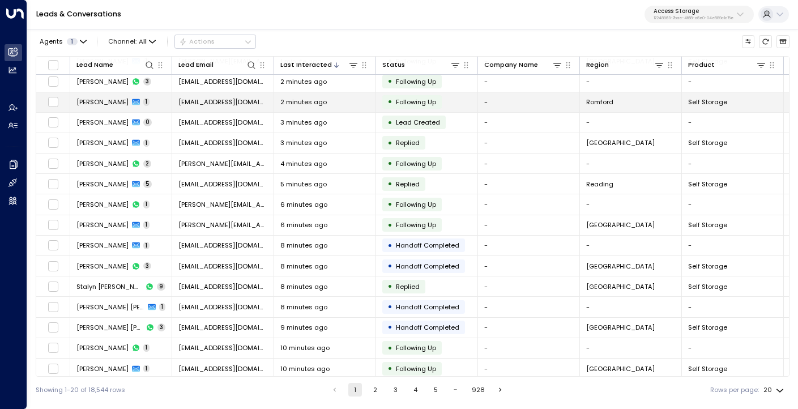
scroll to position [112, 0]
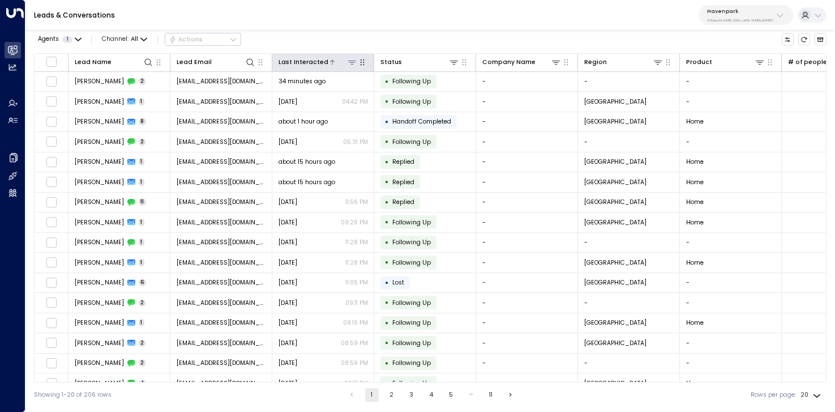
click at [353, 62] on icon at bounding box center [352, 63] width 8 height 4
click at [313, 34] on div "Agents 1 Channel: All Actions" at bounding box center [430, 39] width 793 height 19
click at [452, 62] on icon at bounding box center [453, 62] width 9 height 9
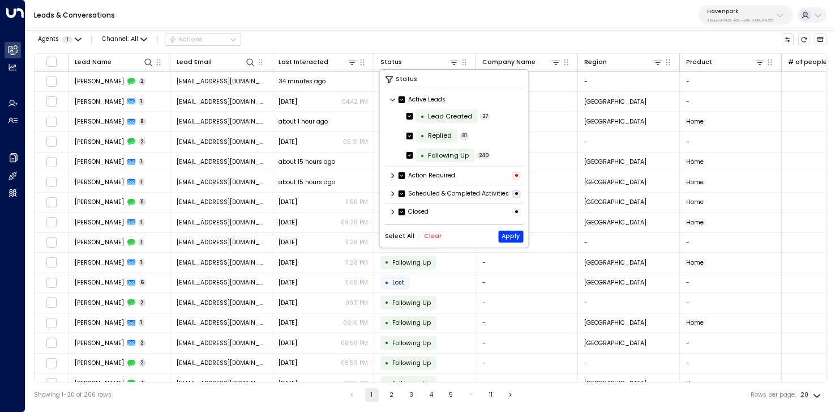
click at [430, 239] on button "Clear" at bounding box center [433, 236] width 18 height 7
click at [389, 194] on icon at bounding box center [392, 193] width 7 height 7
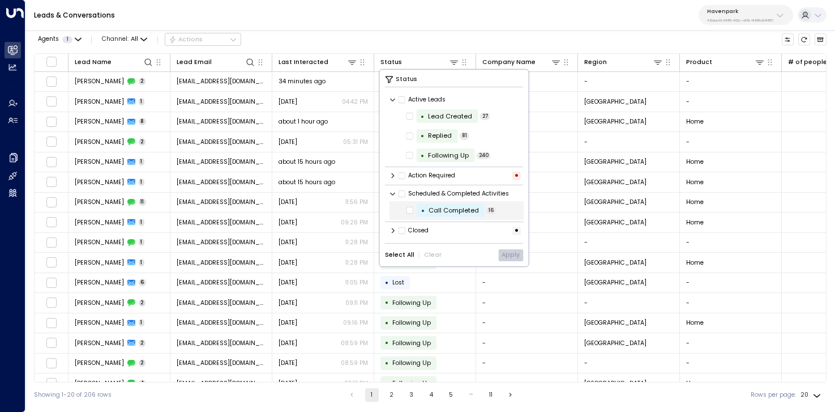
scroll to position [1, 0]
click at [389, 190] on icon at bounding box center [392, 193] width 7 height 7
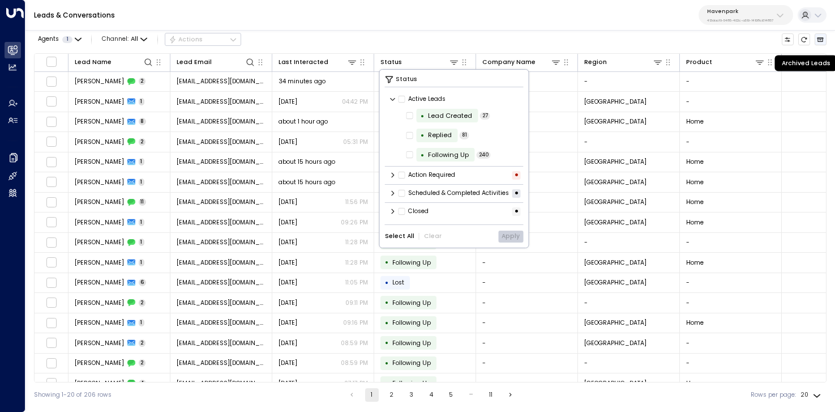
click at [823, 38] on icon "Archived Leads" at bounding box center [820, 39] width 7 height 7
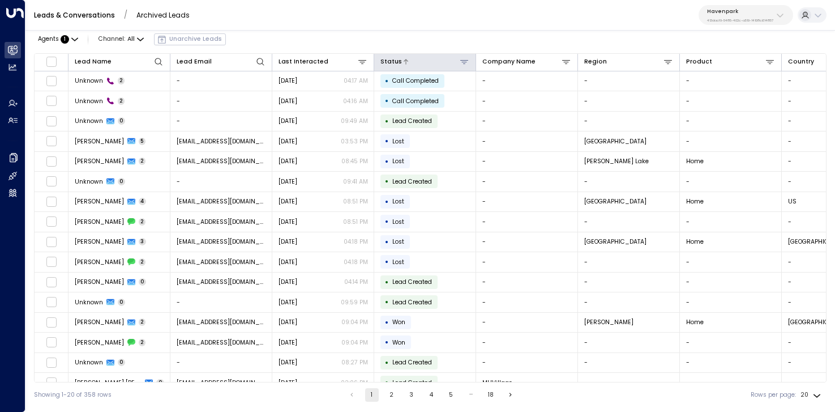
click at [463, 61] on icon at bounding box center [464, 61] width 9 height 9
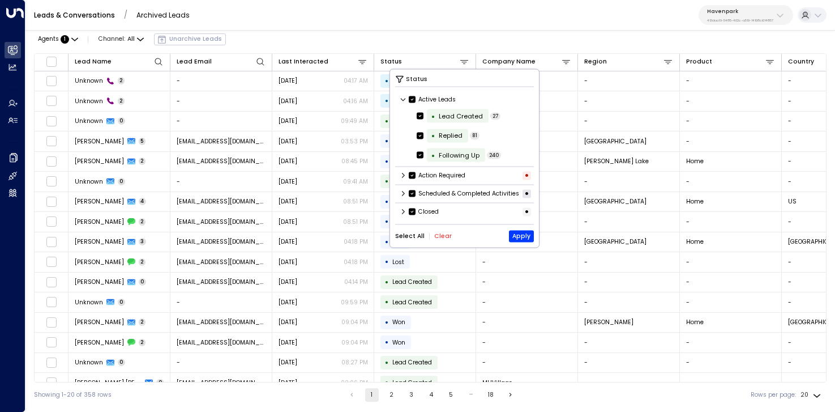
click at [402, 197] on icon at bounding box center [403, 193] width 7 height 7
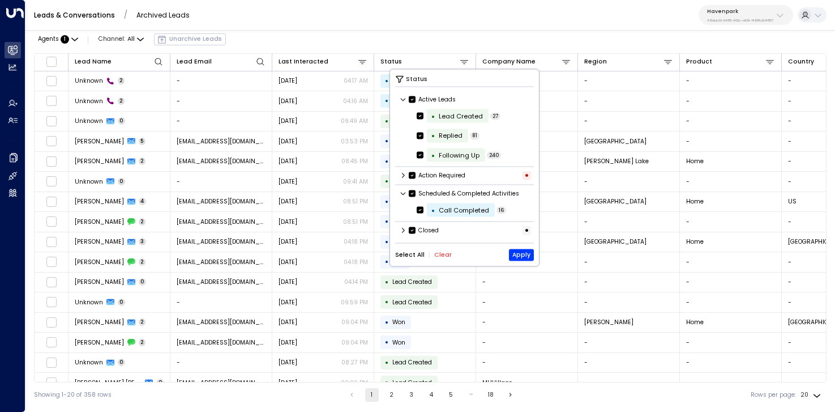
scroll to position [1, 0]
click at [439, 254] on button "Clear" at bounding box center [443, 254] width 18 height 7
click at [526, 251] on button "Apply" at bounding box center [521, 255] width 25 height 12
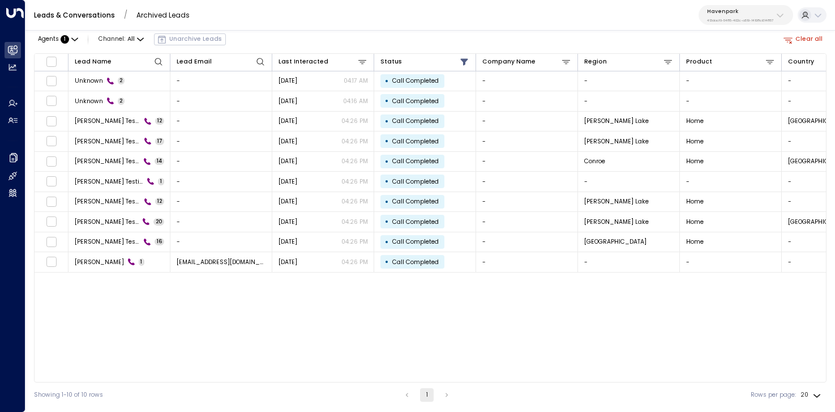
click at [793, 35] on icon "button" at bounding box center [788, 40] width 10 height 10
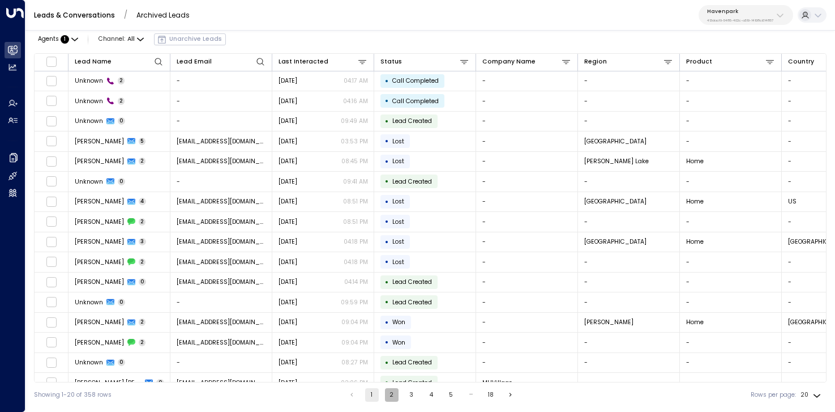
click at [392, 396] on button "2" at bounding box center [392, 395] width 14 height 14
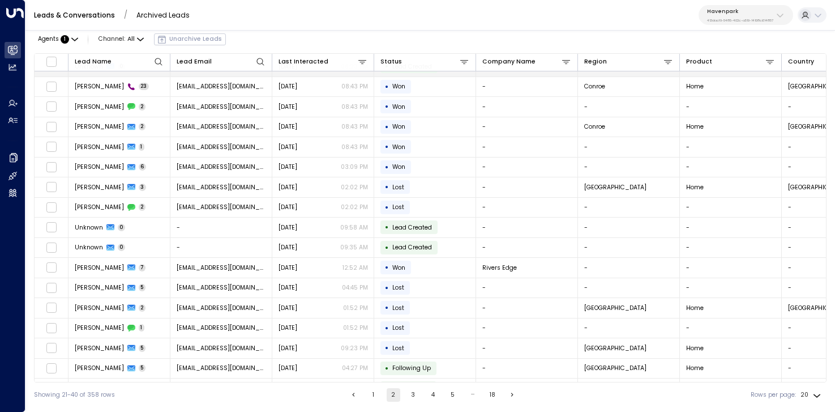
scroll to position [94, 0]
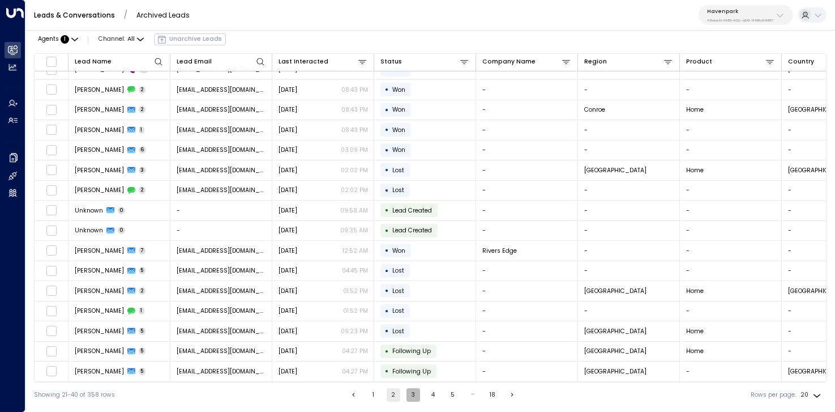
click at [413, 396] on button "3" at bounding box center [413, 395] width 14 height 14
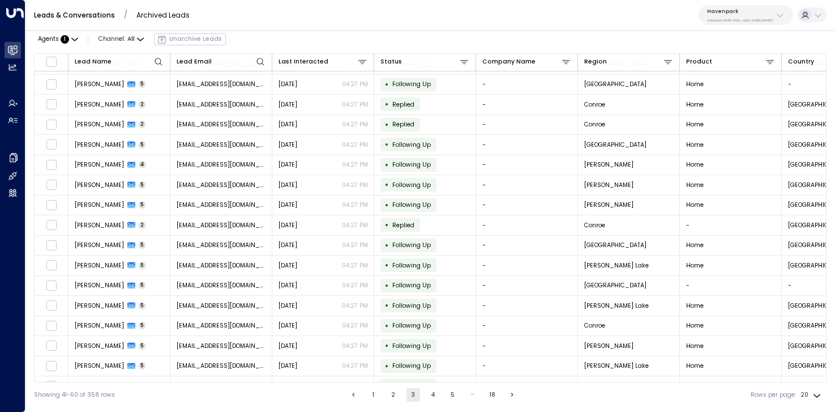
scroll to position [94, 0]
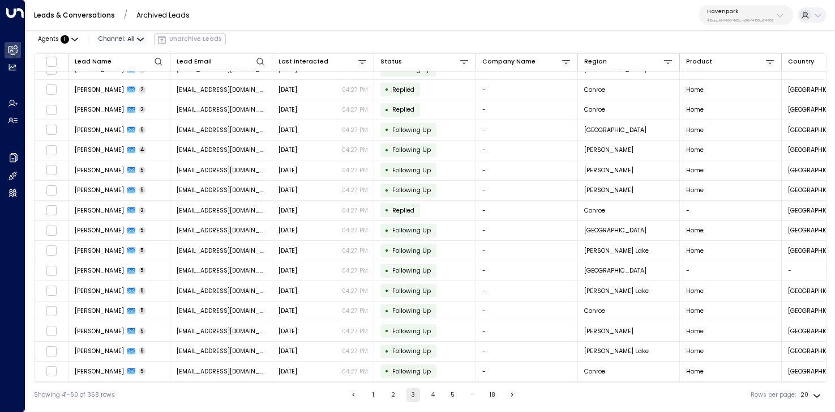
click at [137, 38] on icon "button" at bounding box center [140, 39] width 7 height 7
click at [135, 78] on p "SMS" at bounding box center [125, 75] width 36 height 9
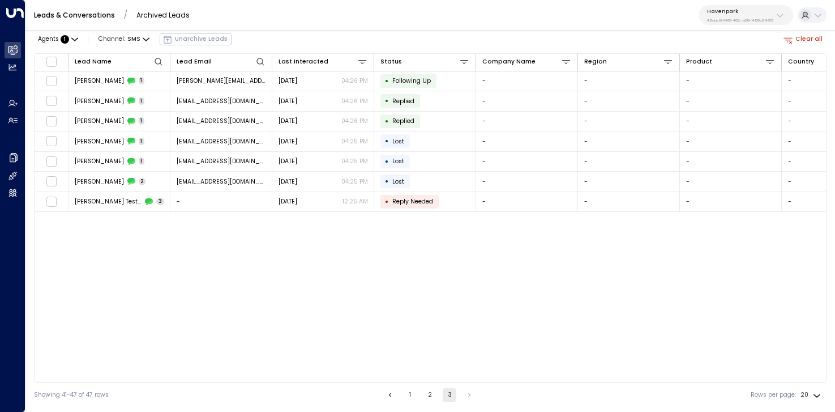
click at [811, 36] on button "Clear all" at bounding box center [803, 39] width 46 height 12
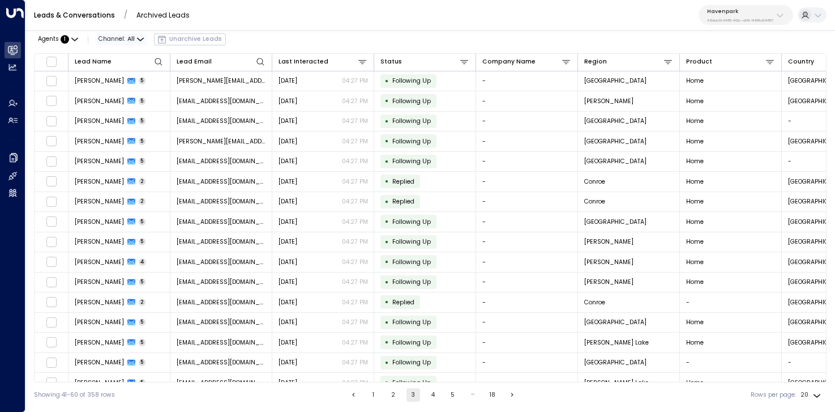
click at [134, 35] on span "Channel: All" at bounding box center [121, 39] width 52 height 12
click at [113, 66] on span "SMS" at bounding box center [109, 63] width 10 height 5
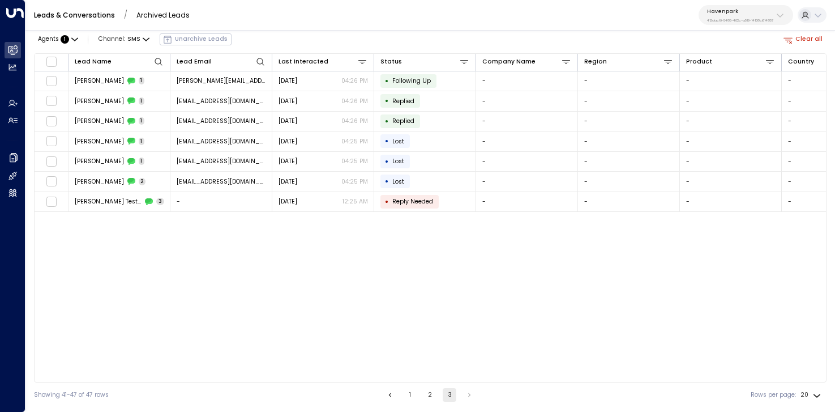
click at [412, 391] on button "1" at bounding box center [410, 395] width 14 height 14
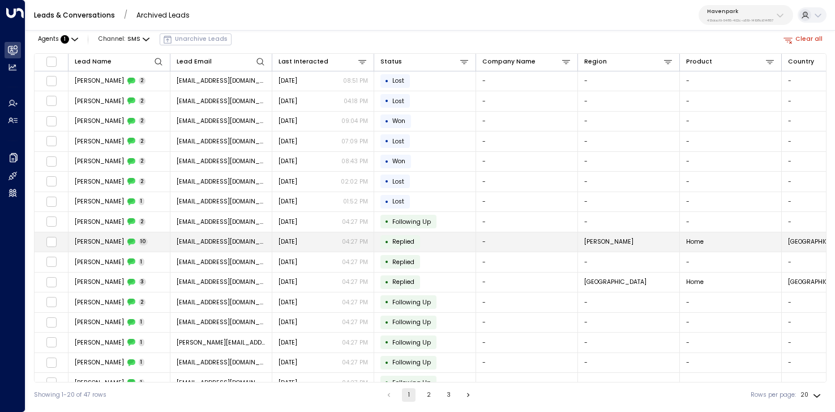
click at [190, 249] on td "koolzamz@gmail.com" at bounding box center [221, 242] width 102 height 20
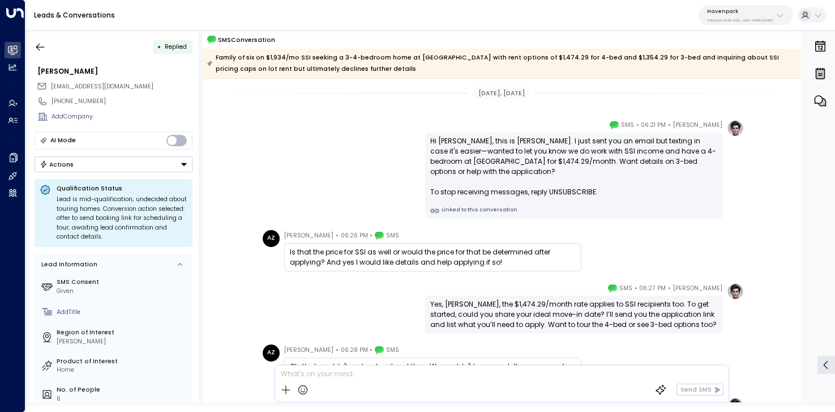
click at [477, 206] on link "Linked to this conversation" at bounding box center [573, 210] width 287 height 9
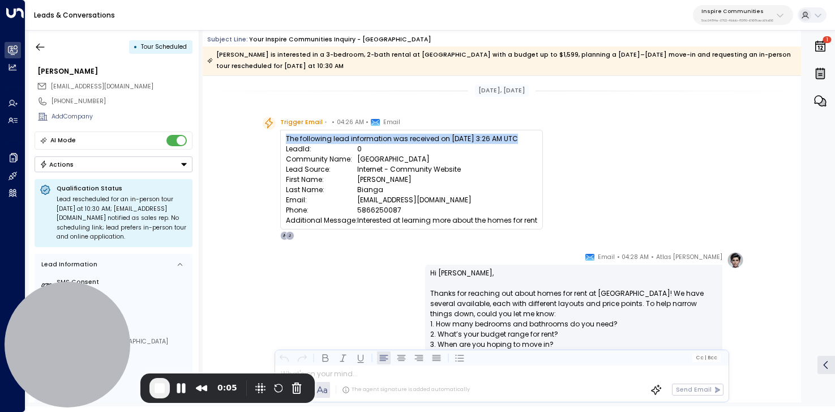
drag, startPoint x: 286, startPoint y: 139, endPoint x: 547, endPoint y: 221, distance: 273.4
click at [547, 221] on div "Trigger Email • • 04:26 AM • Email The following lead information was received …" at bounding box center [503, 178] width 481 height 123
click at [545, 222] on div "Trigger Email • • 04:26 AM • Email The following lead information was received …" at bounding box center [503, 178] width 481 height 123
drag, startPoint x: 334, startPoint y: 127, endPoint x: 354, endPoint y: 121, distance: 21.2
click at [354, 121] on span "04:26 AM" at bounding box center [350, 122] width 27 height 11
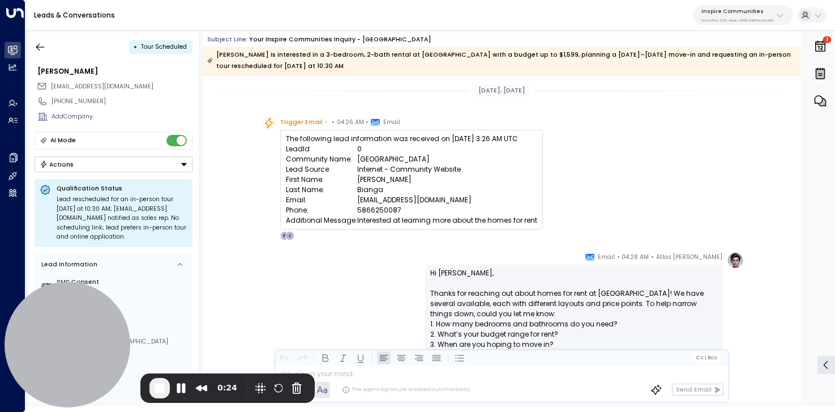
click at [389, 172] on td "Internet - Community Website" at bounding box center [447, 169] width 180 height 10
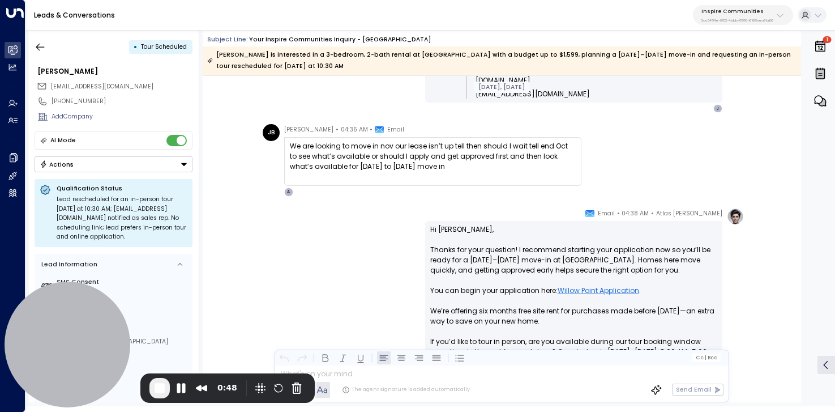
scroll to position [1192, 0]
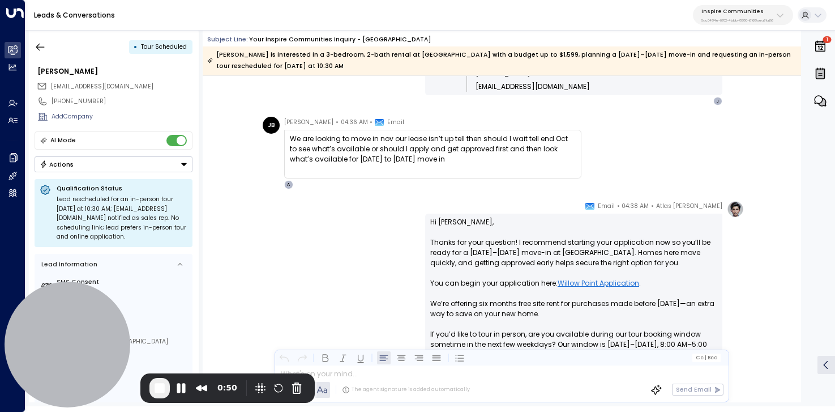
click at [368, 149] on div "We are looking to move in nov our lease isn’t up tell then should I wait tell e…" at bounding box center [433, 149] width 286 height 31
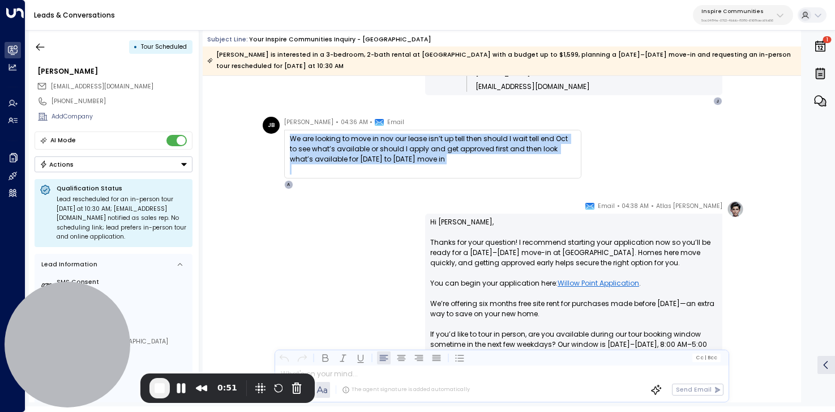
click at [368, 149] on div "We are looking to move in nov our lease isn’t up tell then should I wait tell e…" at bounding box center [433, 149] width 286 height 31
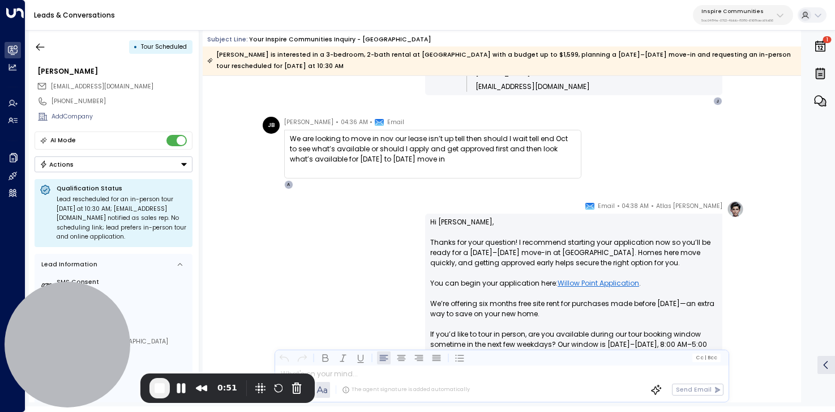
click at [368, 223] on div "Atlas Parker • 04:38 AM • Email Hi Jennifer, Thanks for your question! I recomm…" at bounding box center [502, 334] width 484 height 268
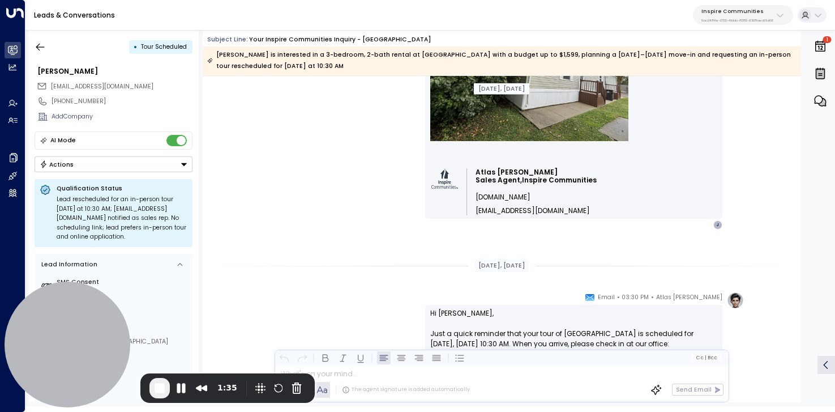
scroll to position [2998, 0]
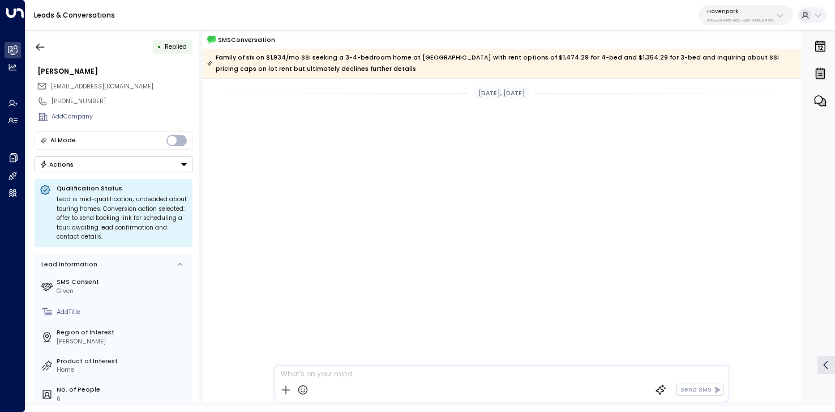
scroll to position [451, 0]
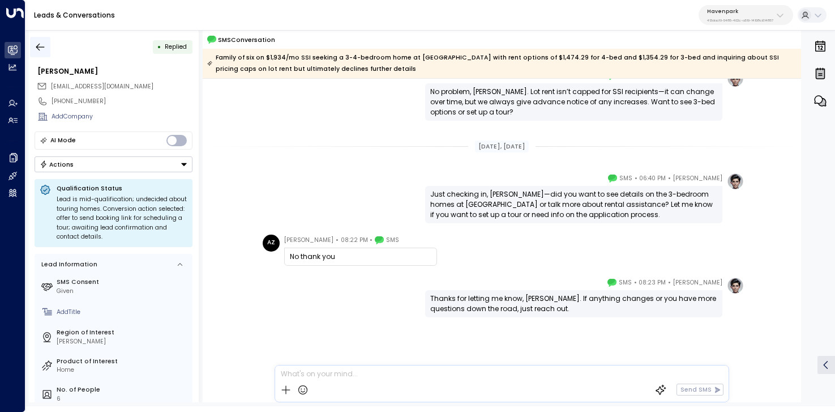
click at [47, 46] on button "button" at bounding box center [40, 47] width 20 height 20
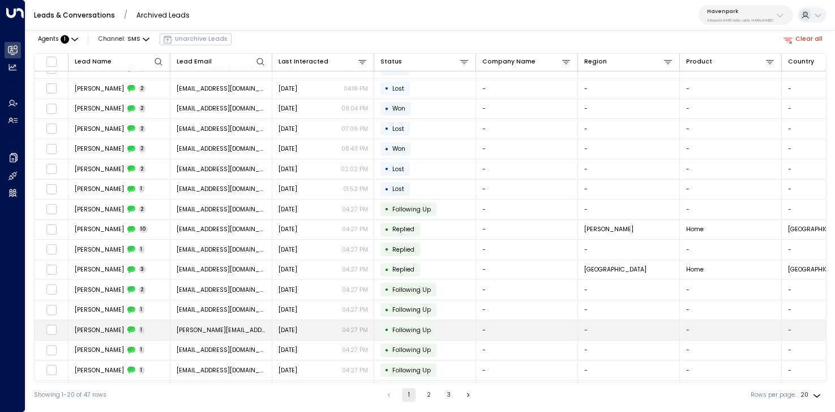
scroll to position [94, 0]
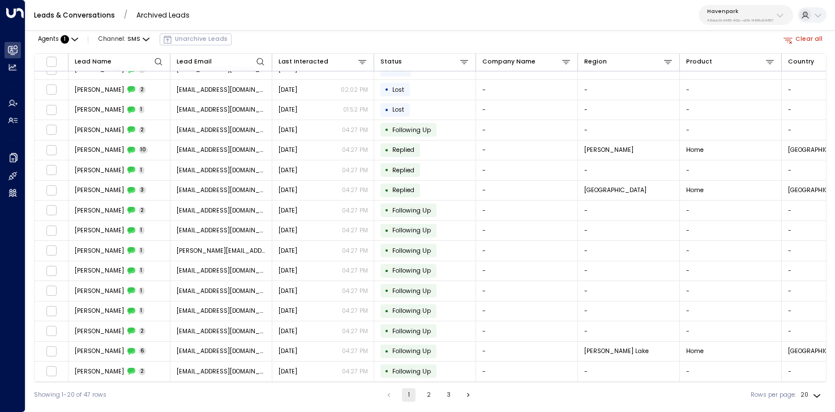
click at [429, 391] on button "2" at bounding box center [429, 395] width 14 height 14
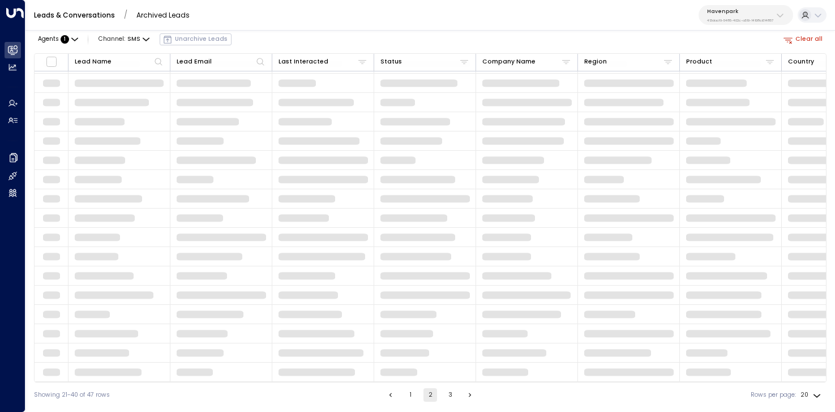
scroll to position [94, 0]
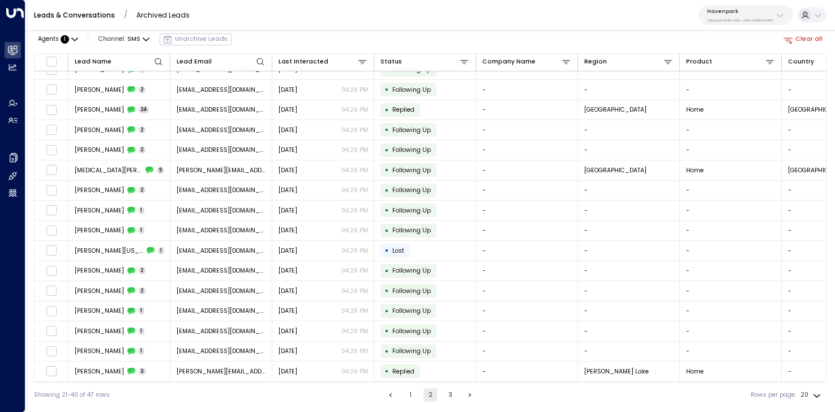
click at [808, 38] on button "Clear all" at bounding box center [803, 39] width 46 height 12
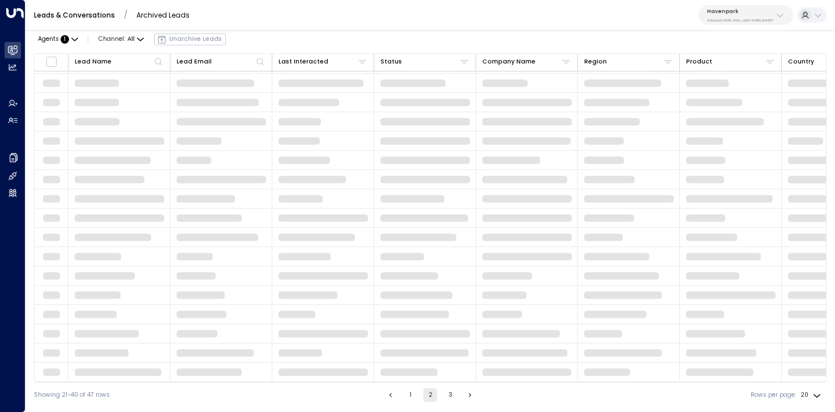
scroll to position [94, 0]
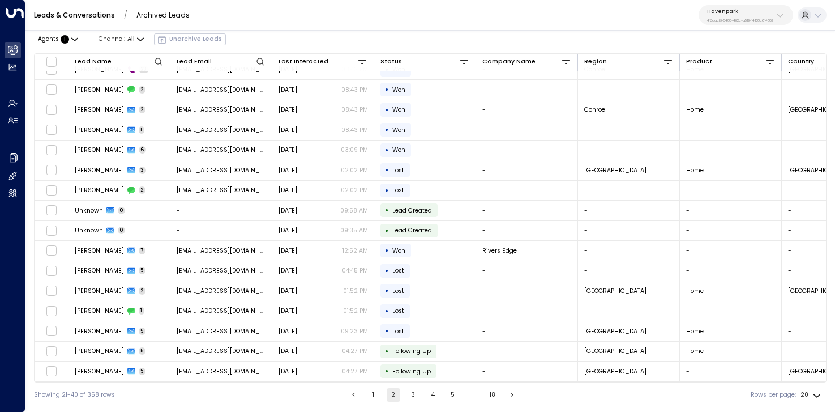
click at [177, 40] on div "Agents : 1 Channel: All Unarchive Leads" at bounding box center [130, 39] width 192 height 19
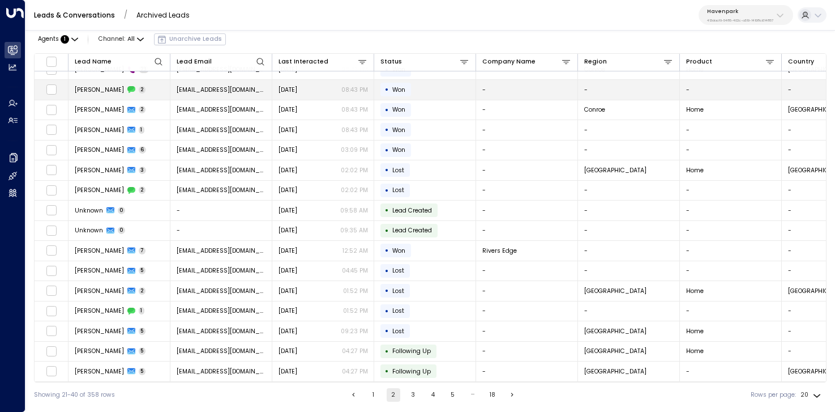
click at [50, 94] on td at bounding box center [52, 90] width 34 height 20
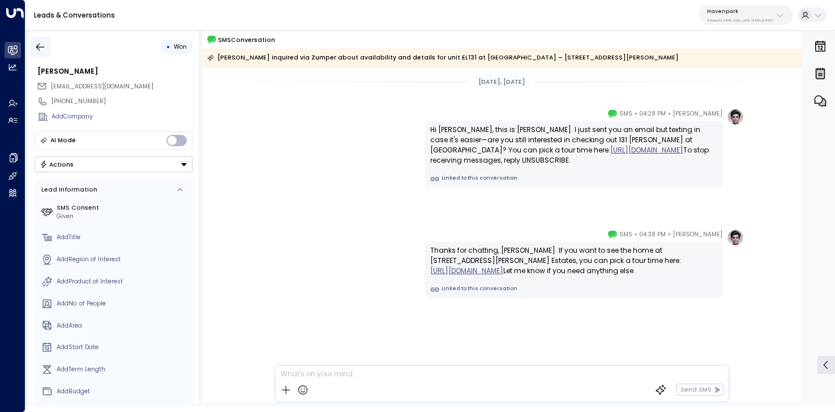
click at [42, 51] on icon "button" at bounding box center [40, 46] width 11 height 11
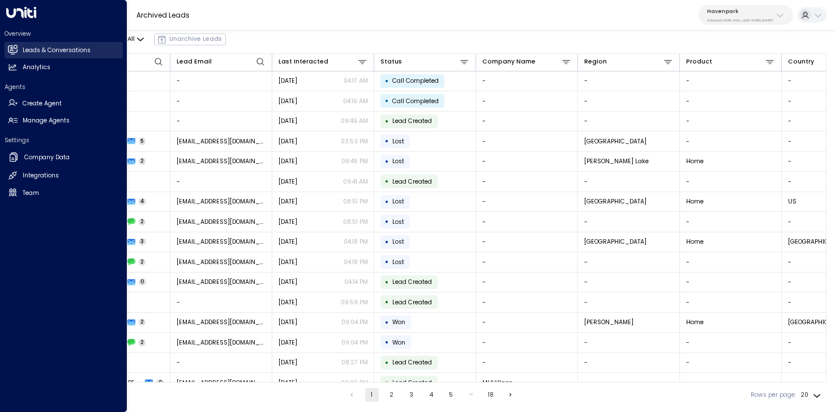
click at [13, 52] on icon at bounding box center [12, 49] width 9 height 7
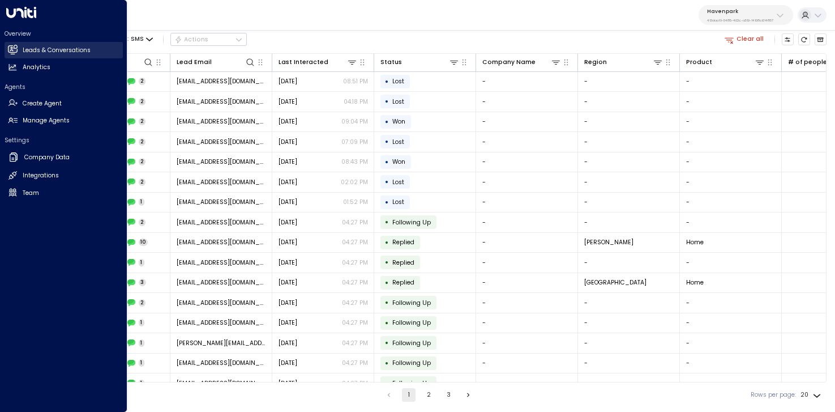
click at [13, 50] on icon at bounding box center [12, 49] width 9 height 7
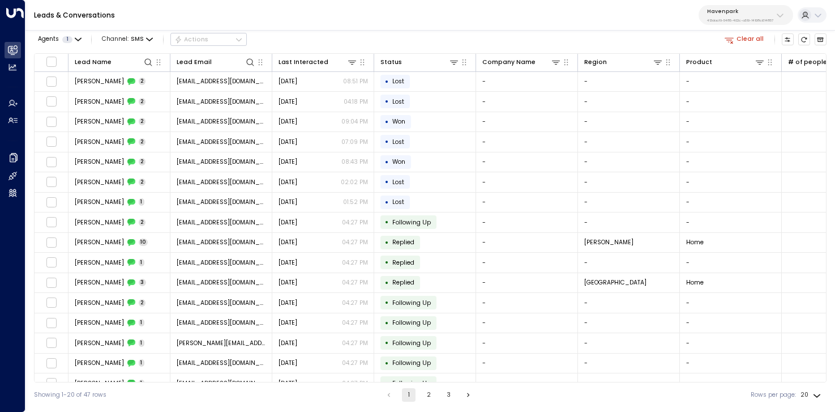
click at [748, 42] on button "Clear all" at bounding box center [744, 39] width 46 height 12
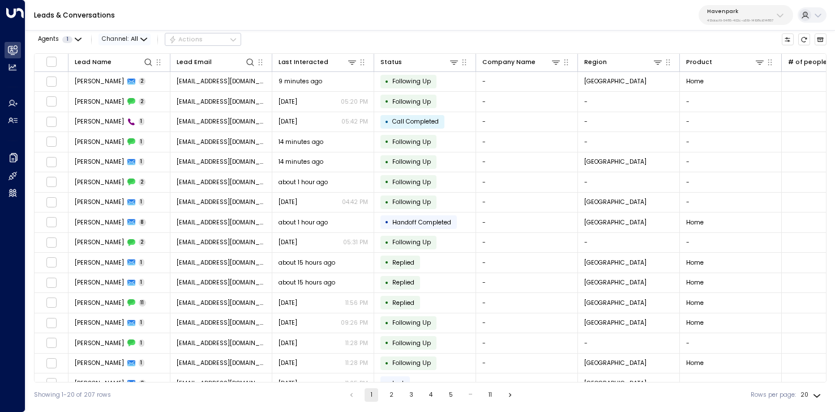
click at [139, 38] on span "Channel: All" at bounding box center [125, 39] width 52 height 12
drag, startPoint x: 132, startPoint y: 89, endPoint x: 130, endPoint y: 16, distance: 73.1
click at [147, 41] on span "Channel: All" at bounding box center [125, 39] width 52 height 12
click at [137, 79] on p "SMS" at bounding box center [129, 75] width 36 height 9
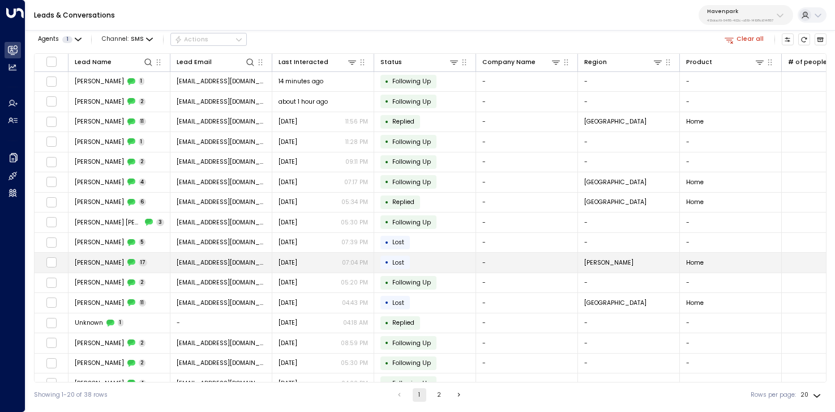
click at [209, 262] on span "fake2841@gmail.com" at bounding box center [221, 262] width 89 height 8
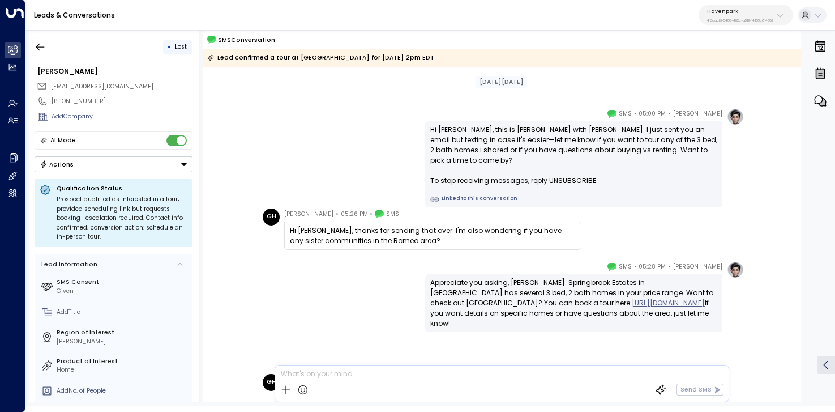
click at [460, 195] on link "Linked to this conversation" at bounding box center [573, 199] width 287 height 9
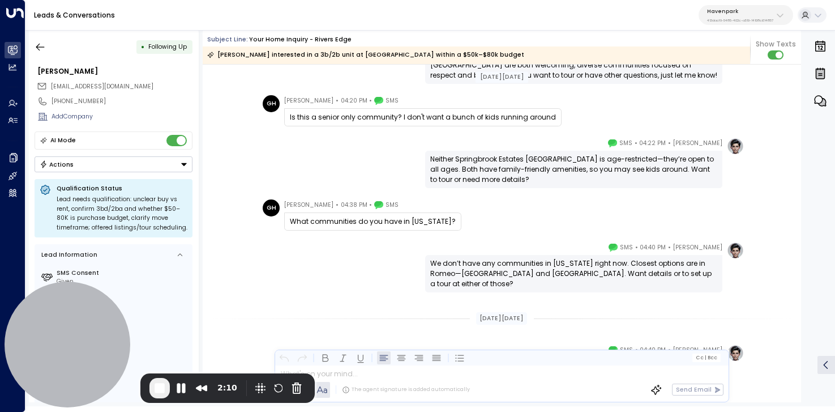
scroll to position [2093, 0]
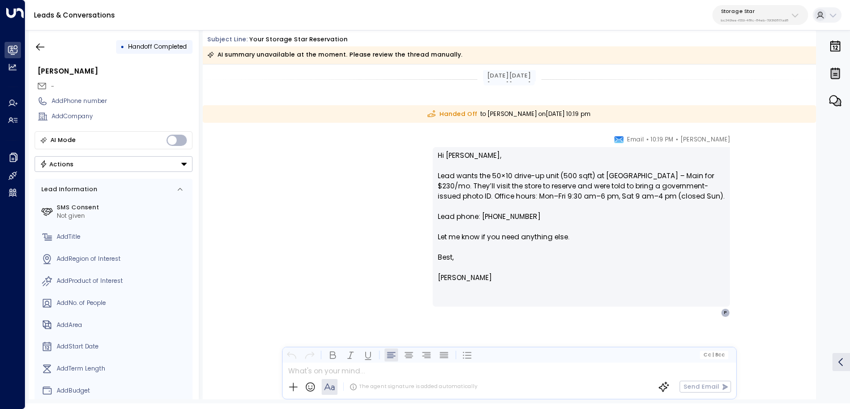
scroll to position [3, 0]
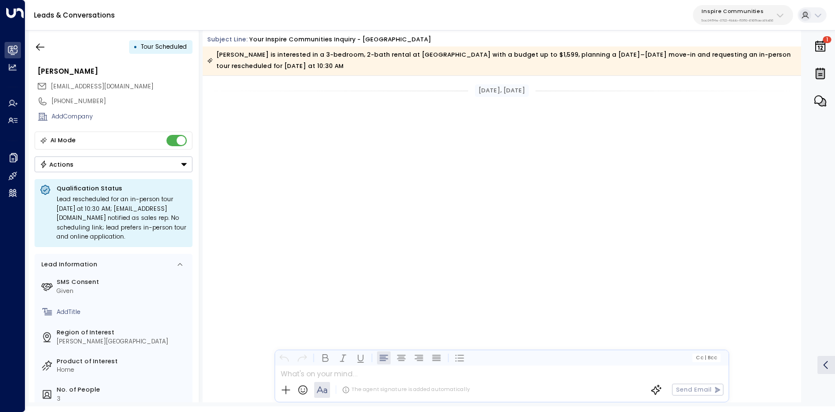
scroll to position [2998, 0]
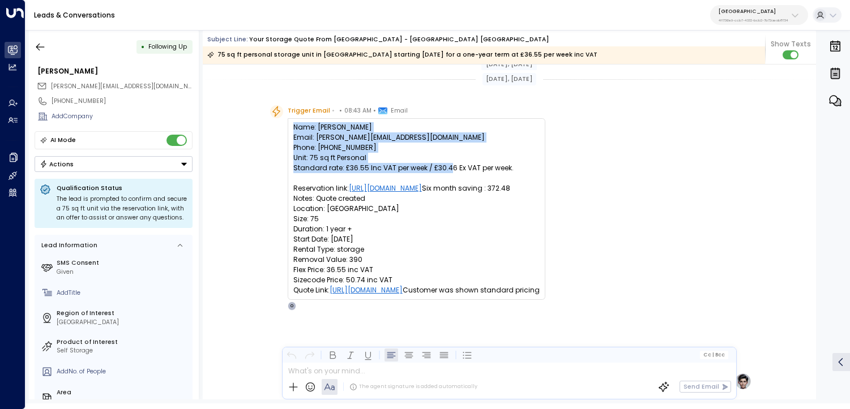
scroll to position [2, 0]
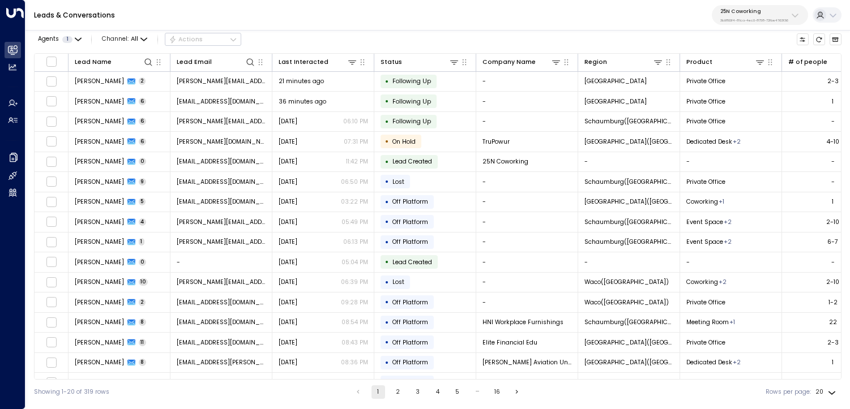
click at [765, 16] on div "25N Coworking 3b9800f4-81ca-4ec0-8758-72fbe4763f36" at bounding box center [754, 15] width 68 height 15
type input "*"
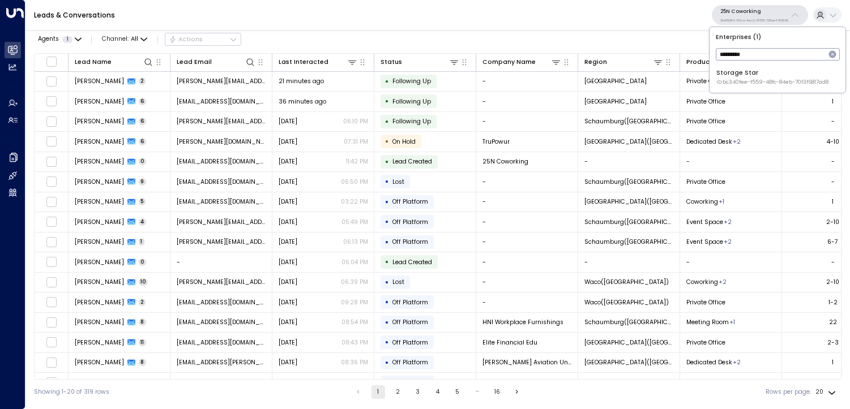
type input "*********"
click at [745, 75] on div "Storage Star ID: bc340fee-f559-48fc-84eb-70f3f6817ad8" at bounding box center [772, 77] width 112 height 18
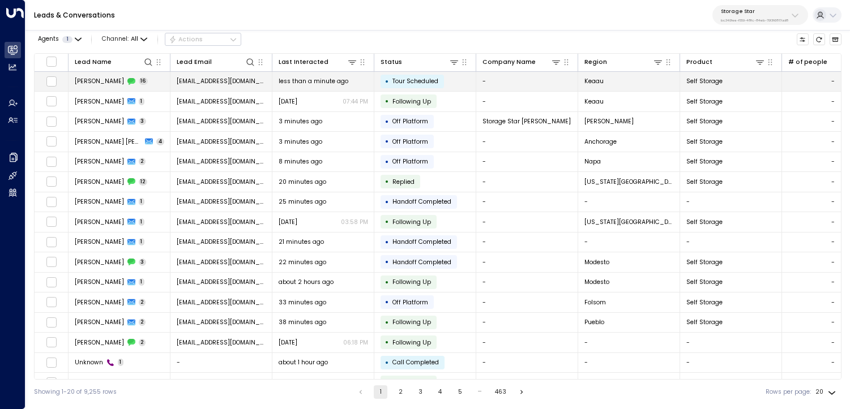
click at [146, 80] on td "Hans Hencke 16" at bounding box center [119, 82] width 102 height 20
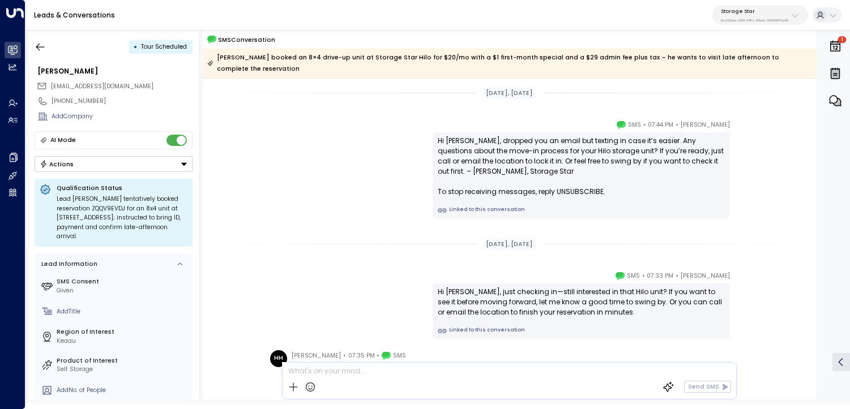
click at [474, 206] on link "Linked to this conversation" at bounding box center [581, 210] width 287 height 9
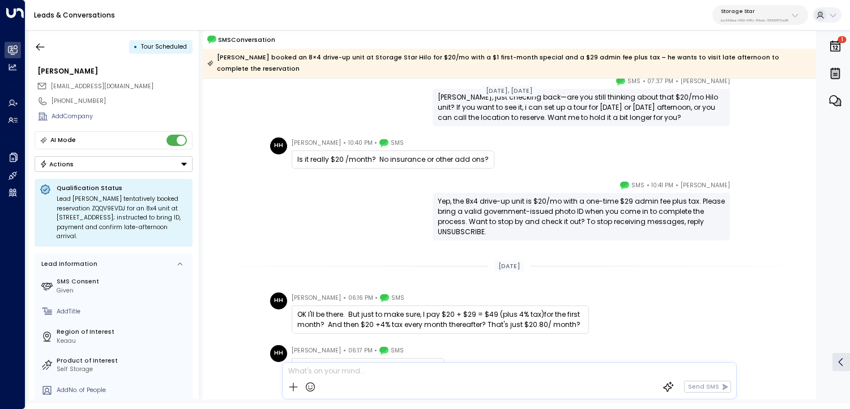
scroll to position [714, 0]
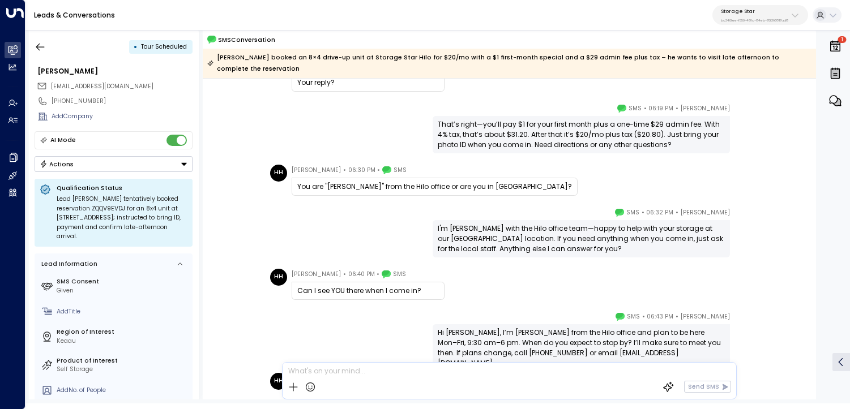
click at [363, 130] on div "Celeste Harper • 06:19 PM • SMS That’s right—you’ll pay $1 for your first month…" at bounding box center [509, 128] width 484 height 50
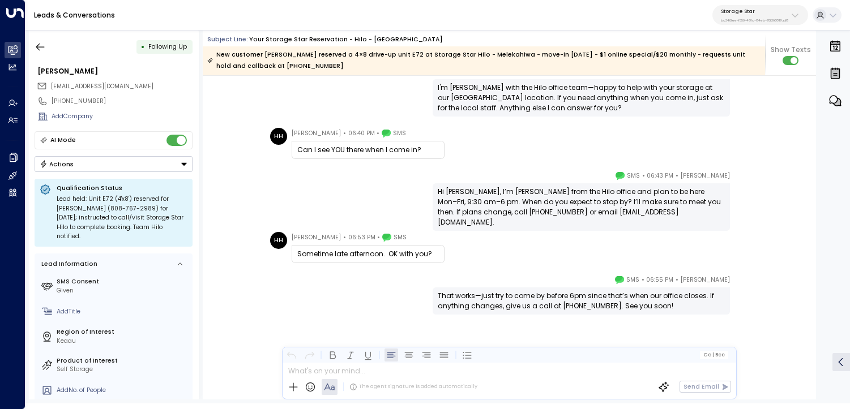
scroll to position [1865, 0]
click at [40, 42] on icon "button" at bounding box center [40, 46] width 11 height 11
click at [38, 45] on icon "button" at bounding box center [40, 46] width 8 height 7
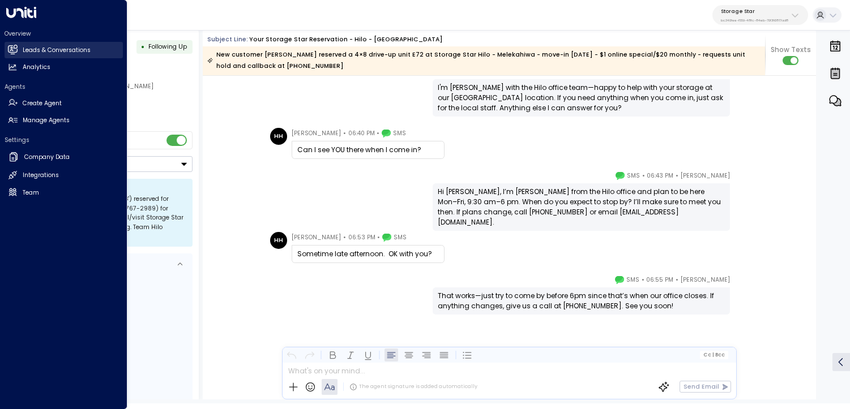
click at [29, 45] on link "Leads & Conversations Leads & Conversations" at bounding box center [64, 50] width 118 height 16
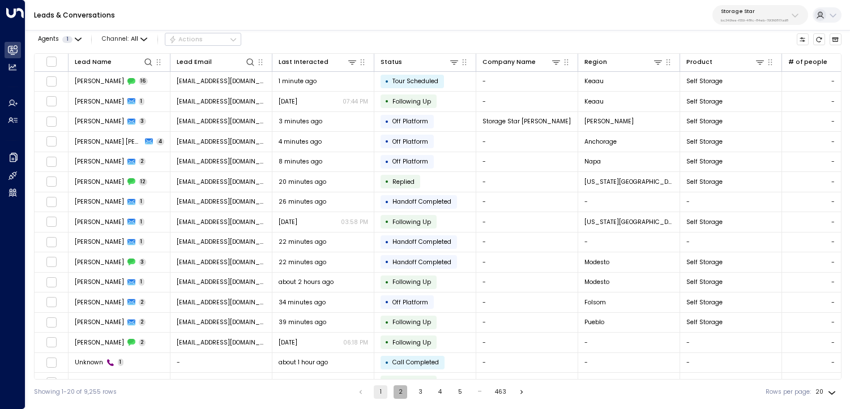
click at [396, 390] on button "2" at bounding box center [400, 393] width 14 height 14
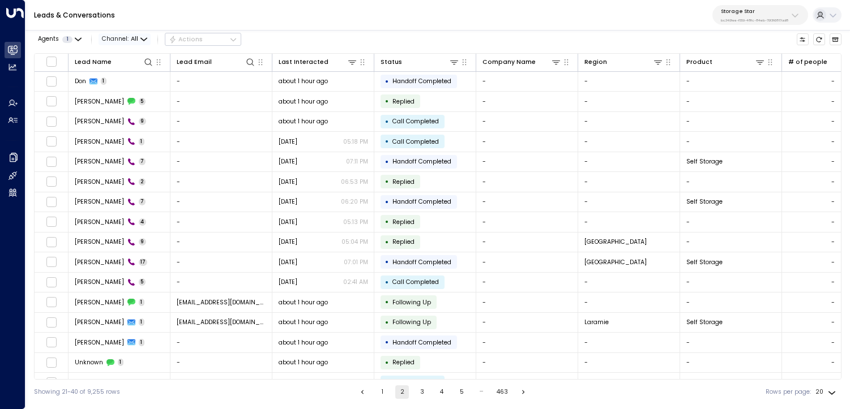
click at [136, 38] on span "All" at bounding box center [134, 39] width 7 height 7
click at [129, 76] on p "SMS" at bounding box center [129, 75] width 36 height 9
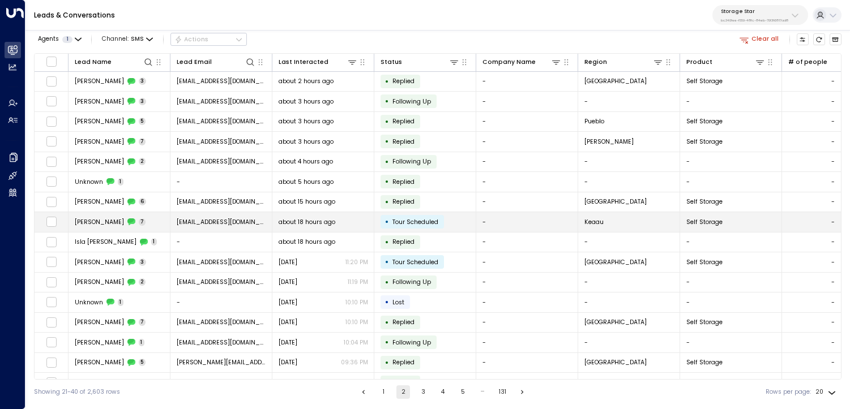
click at [127, 224] on icon at bounding box center [131, 222] width 8 height 8
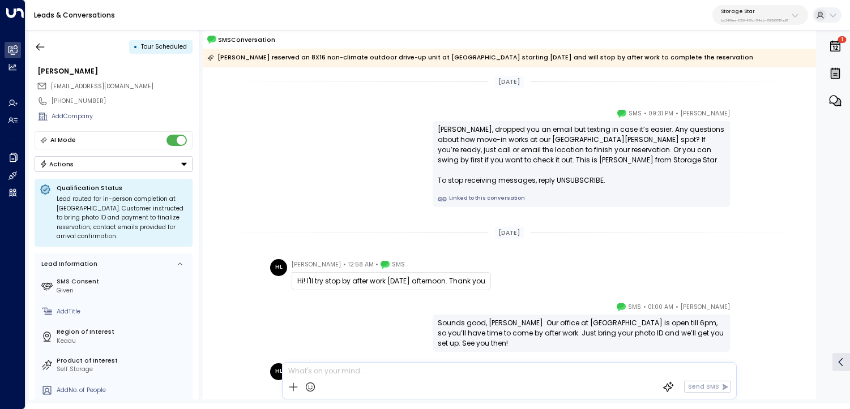
click at [499, 200] on link "Linked to this conversation" at bounding box center [581, 199] width 287 height 9
click at [38, 48] on icon "button" at bounding box center [40, 46] width 11 height 11
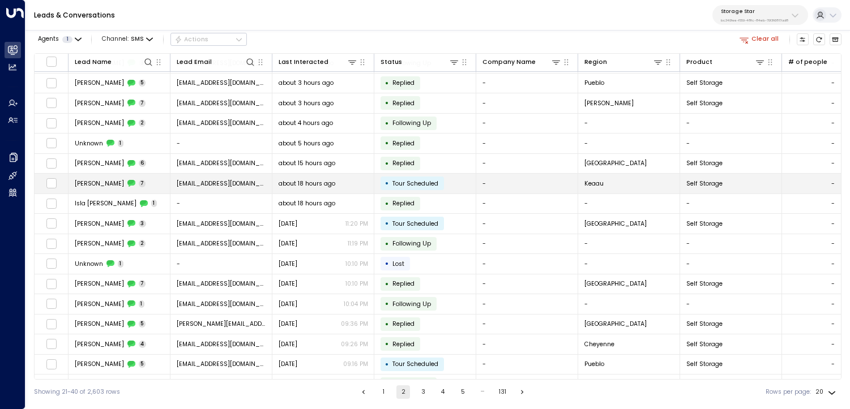
scroll to position [97, 0]
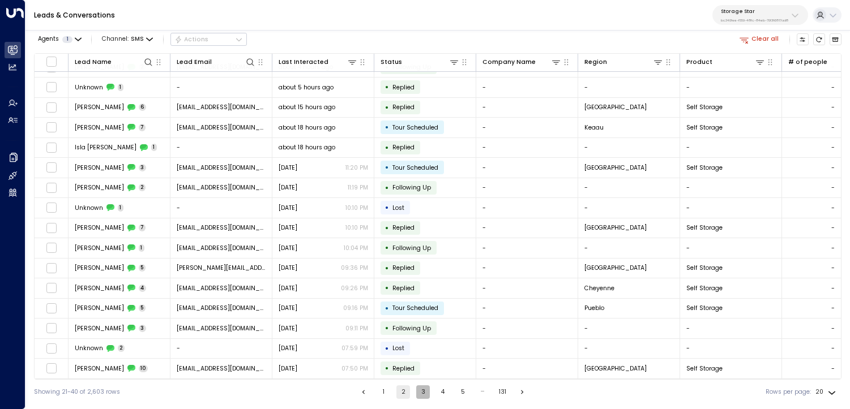
click at [417, 392] on button "3" at bounding box center [423, 393] width 14 height 14
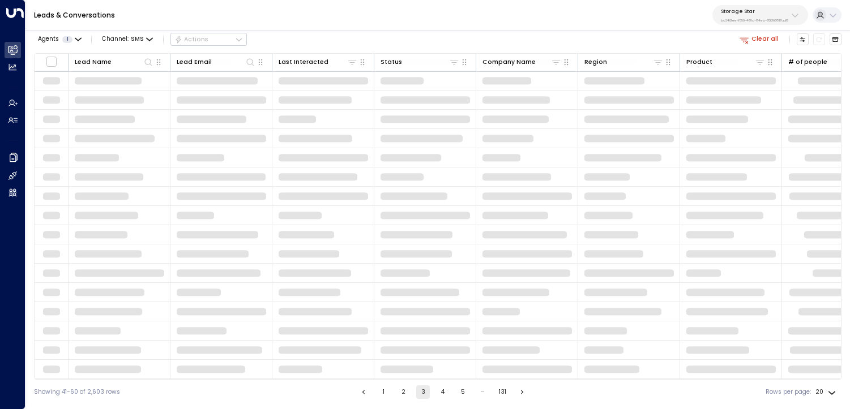
scroll to position [97, 0]
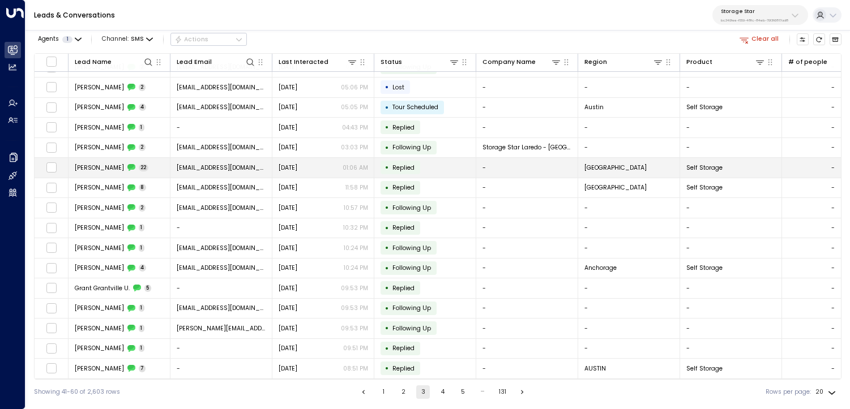
click at [209, 159] on td "tncwby86@gmail.com" at bounding box center [221, 168] width 102 height 20
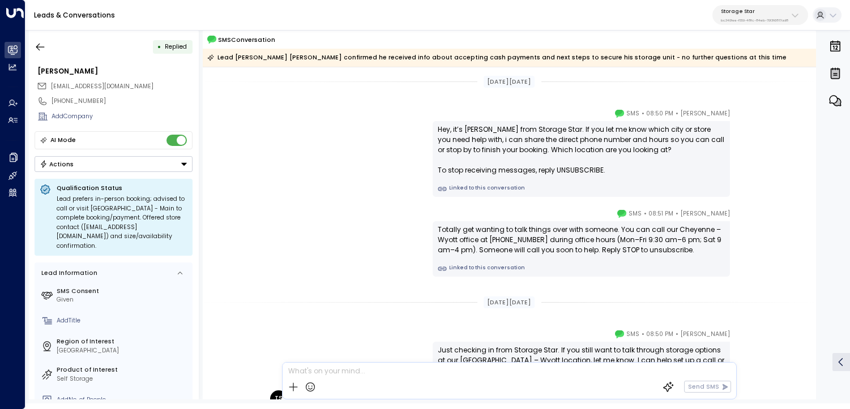
click at [465, 191] on link "Linked to this conversation" at bounding box center [581, 189] width 287 height 9
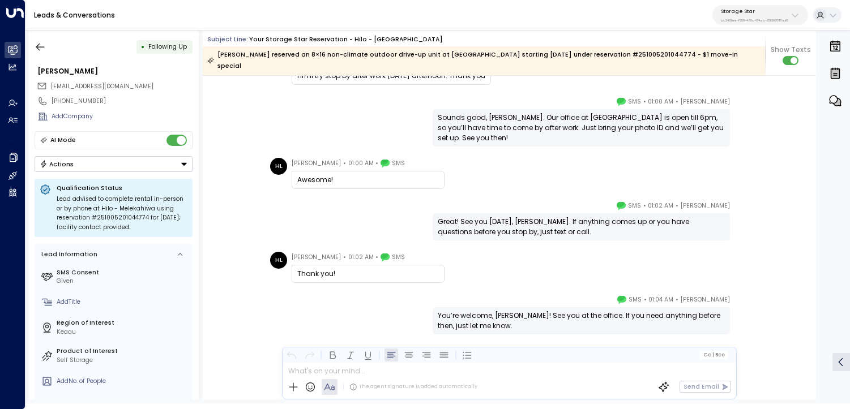
scroll to position [1003, 0]
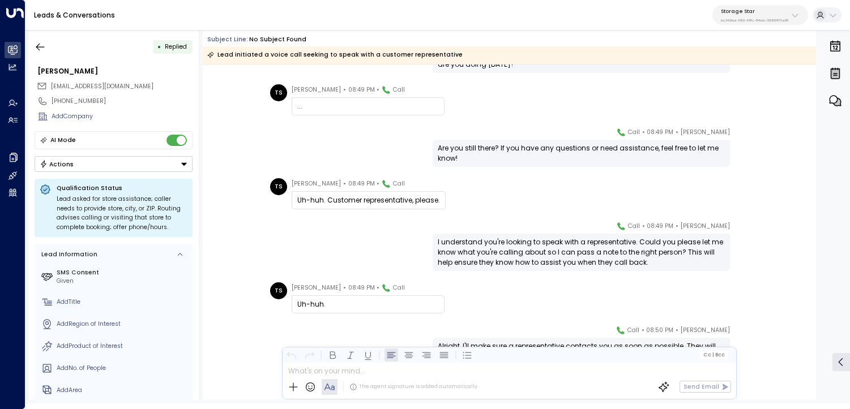
scroll to position [78, 0]
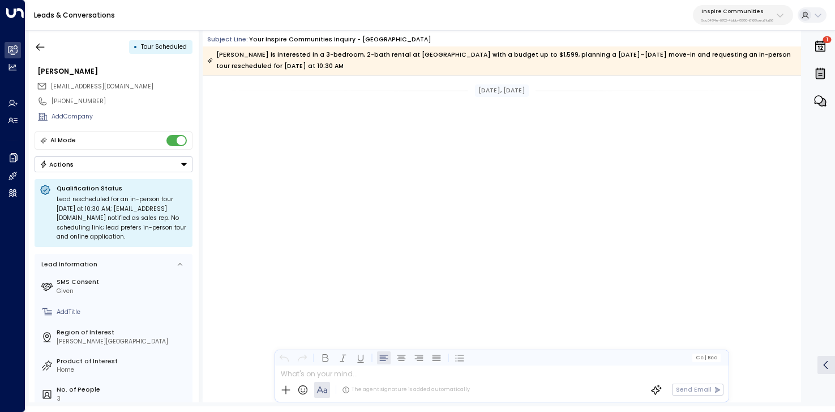
scroll to position [2998, 0]
